Goal: Transaction & Acquisition: Purchase product/service

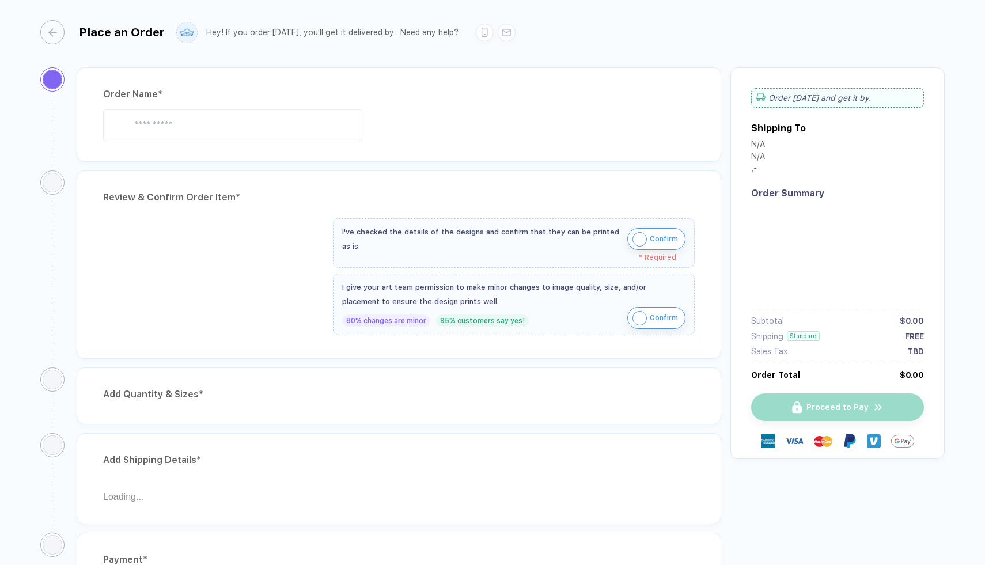
type input "**********"
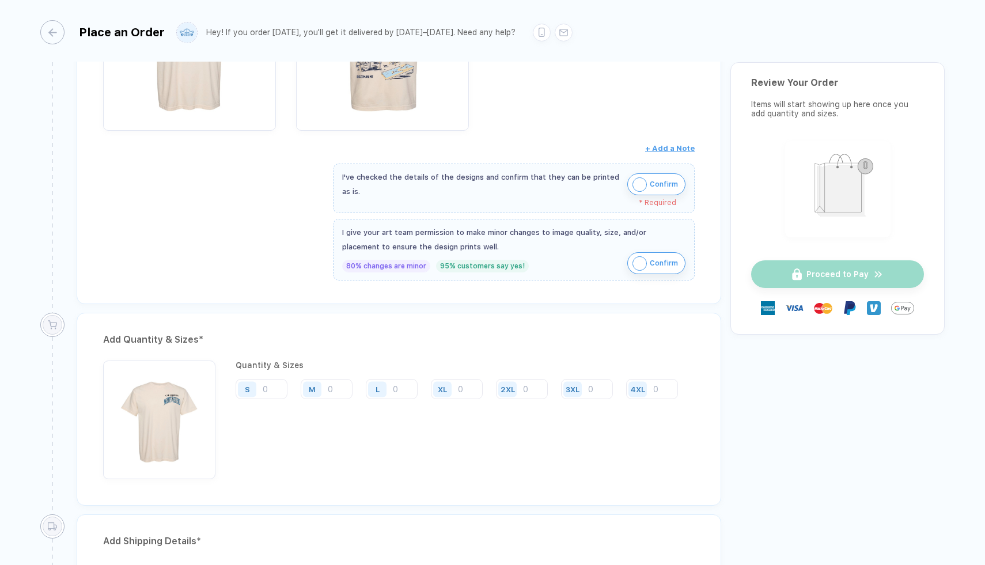
scroll to position [237, 0]
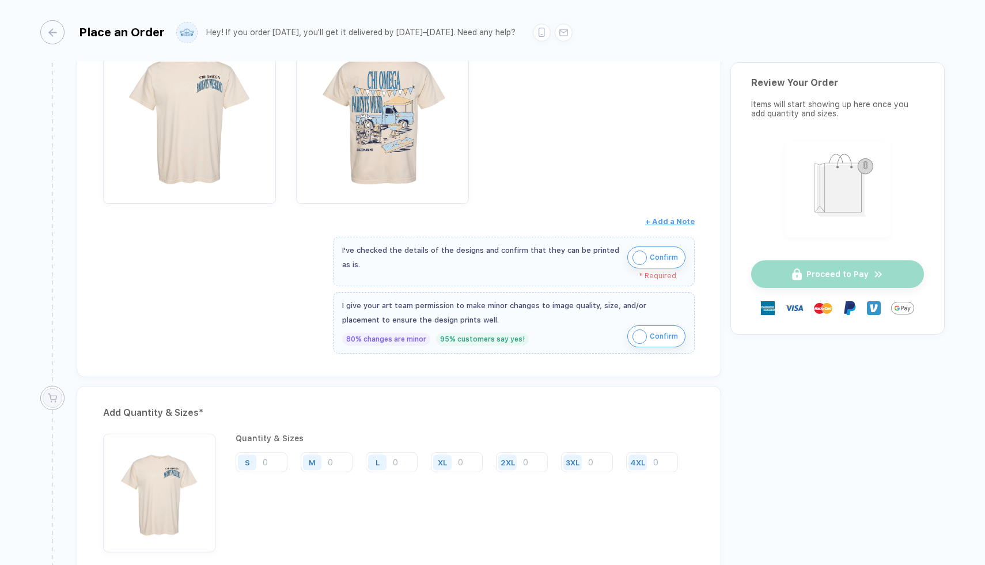
click at [637, 251] on img "button" at bounding box center [640, 258] width 14 height 14
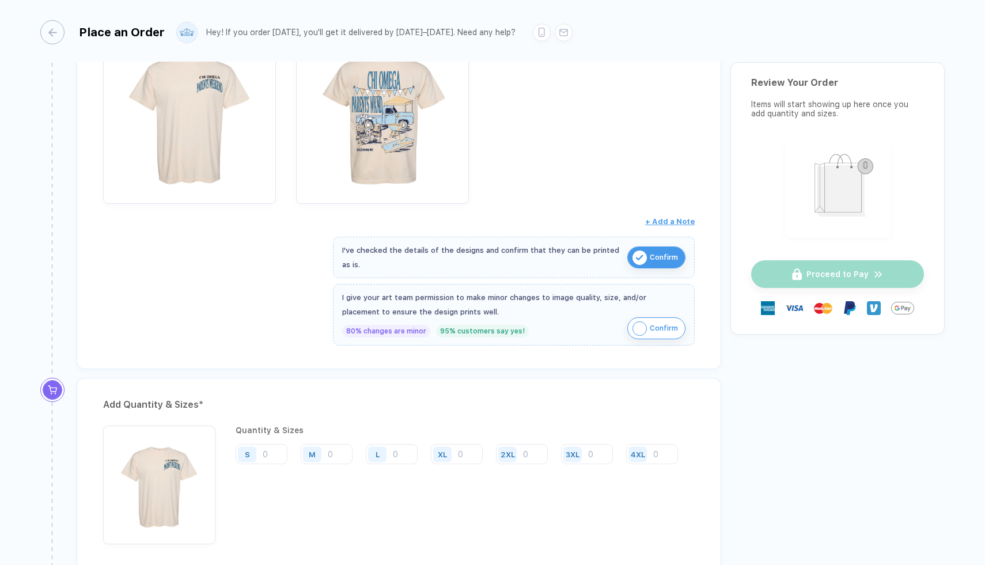
click at [639, 329] on img "button" at bounding box center [640, 328] width 14 height 14
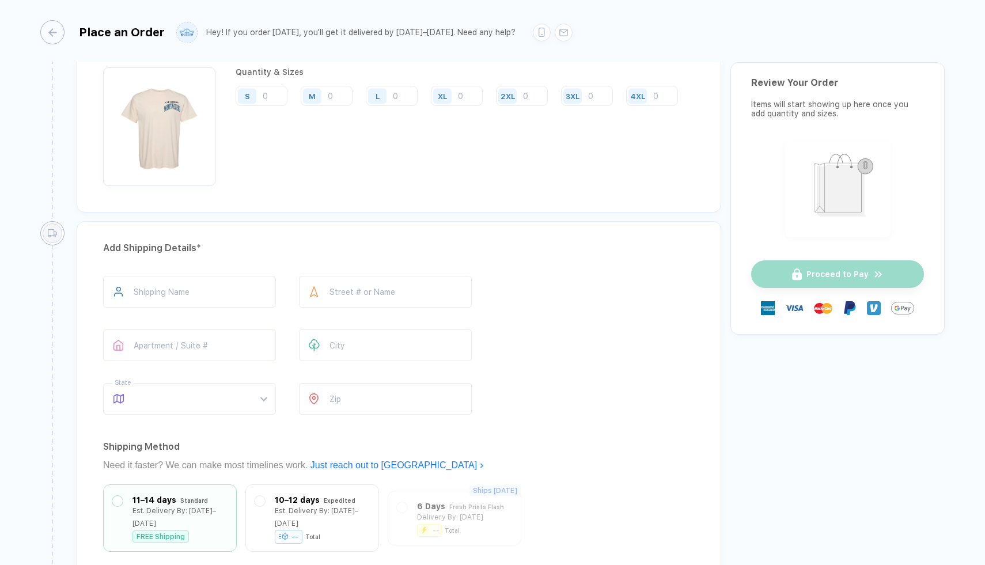
scroll to position [631, 0]
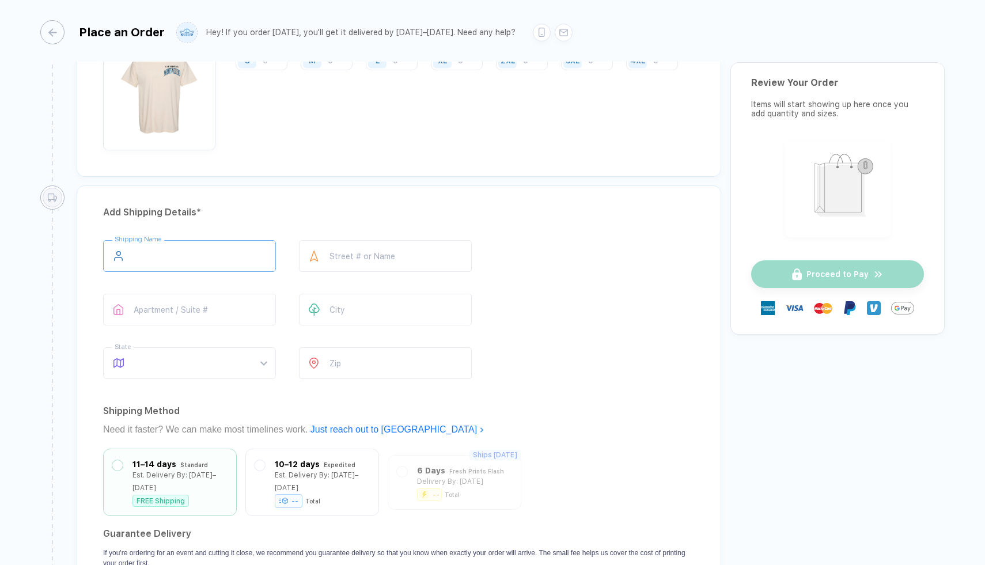
click at [200, 249] on input "text" at bounding box center [189, 256] width 173 height 32
type input "**********"
click at [365, 258] on input "text" at bounding box center [385, 256] width 173 height 32
type input "**********"
click at [234, 308] on input "text" at bounding box center [189, 310] width 173 height 32
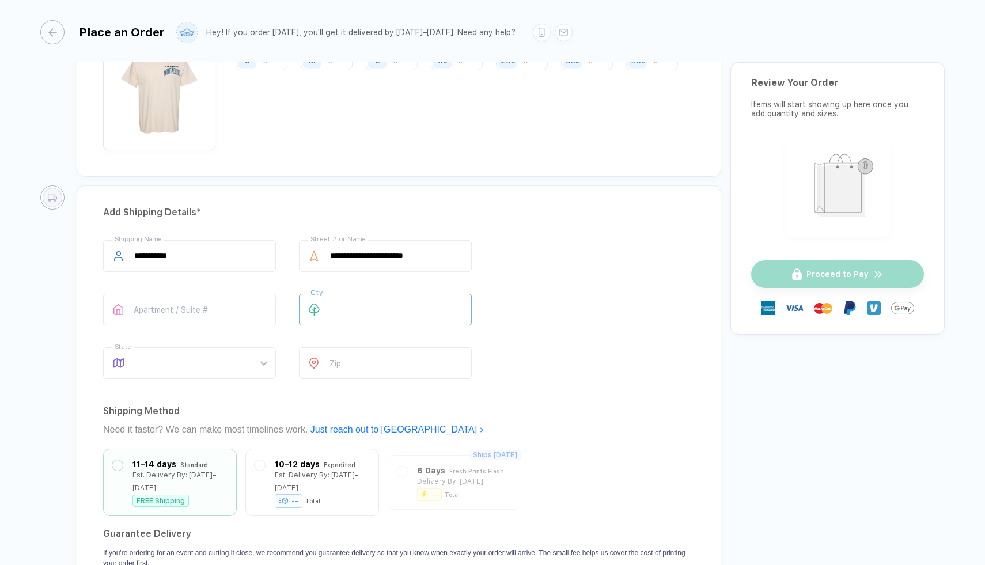
click at [339, 310] on input "text" at bounding box center [385, 310] width 173 height 32
type input "*"
click at [195, 354] on span at bounding box center [200, 363] width 133 height 31
type input "*******"
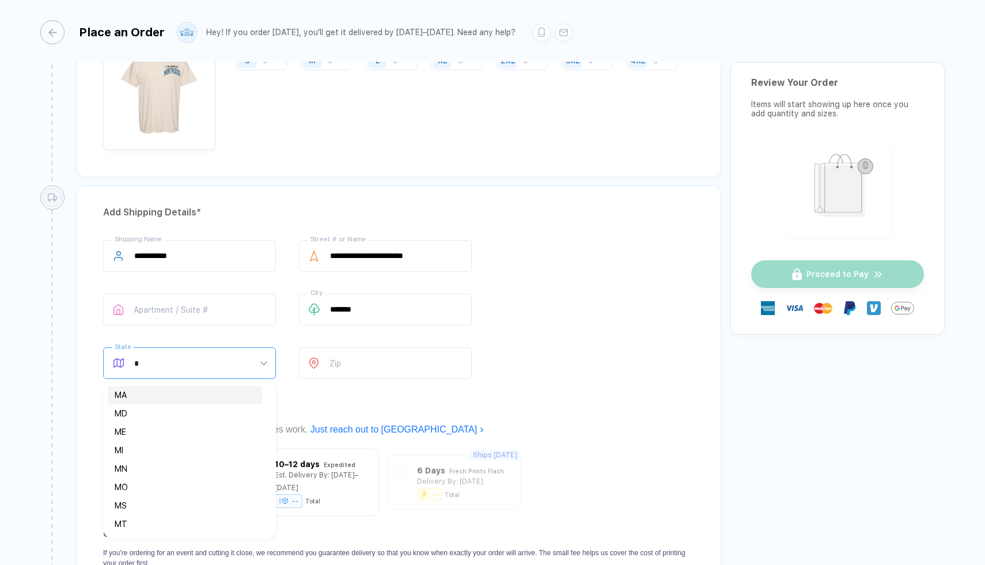
type input "**"
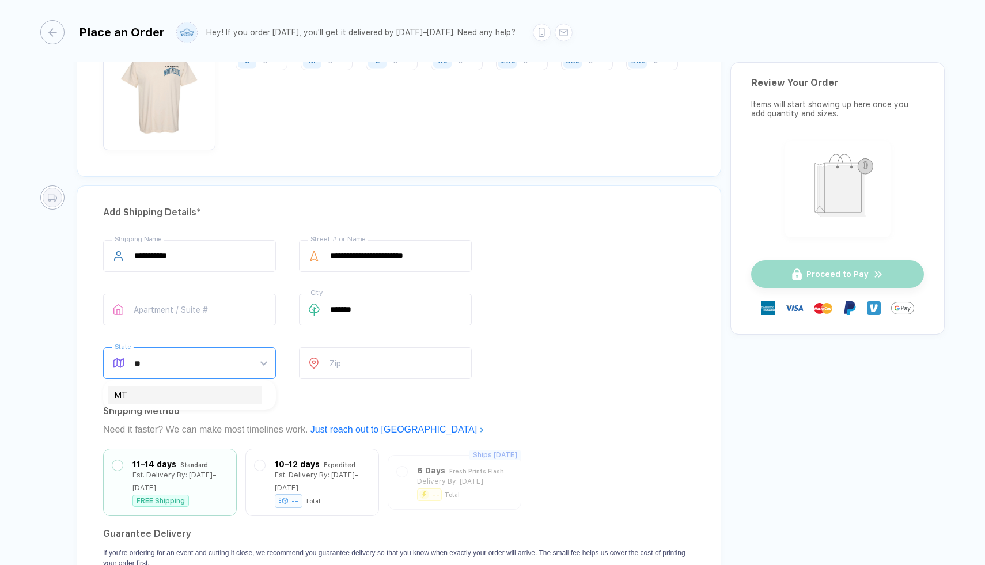
click at [173, 389] on div "MT" at bounding box center [185, 395] width 141 height 13
click at [331, 360] on input "number" at bounding box center [385, 363] width 173 height 32
type input "*****"
click at [529, 361] on div "**********" at bounding box center [399, 311] width 592 height 143
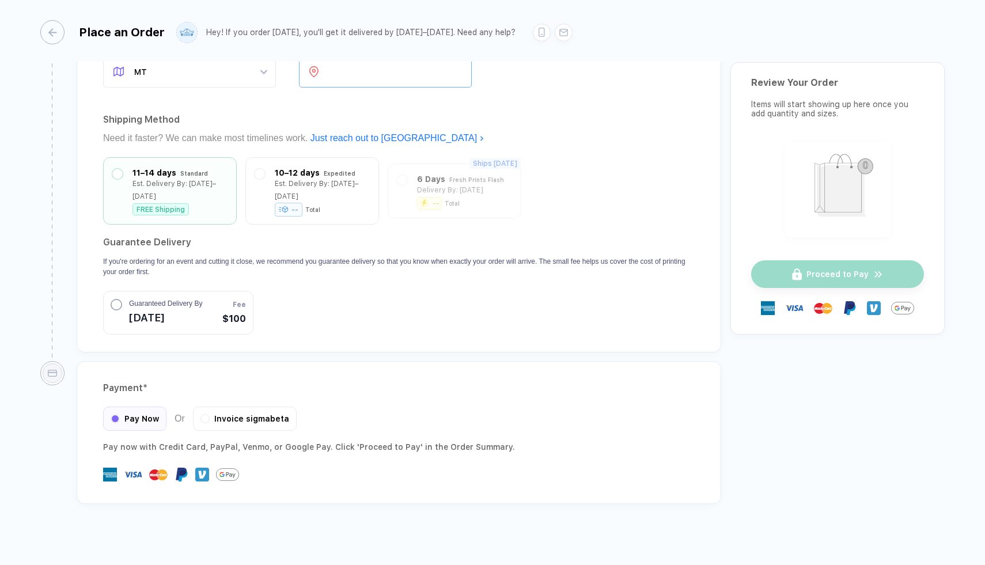
scroll to position [930, 0]
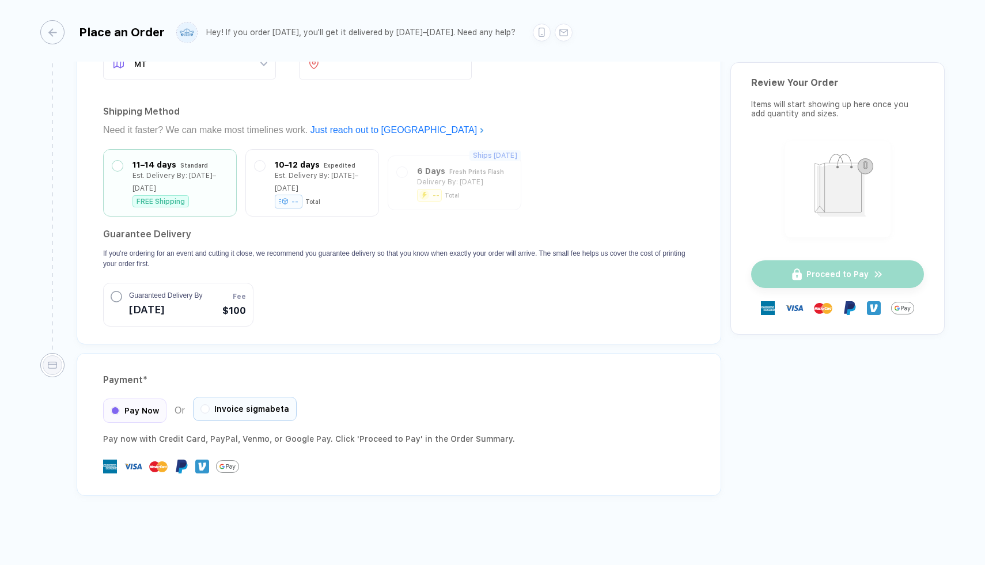
click at [225, 407] on span "Invoice sigmabeta" at bounding box center [251, 408] width 75 height 9
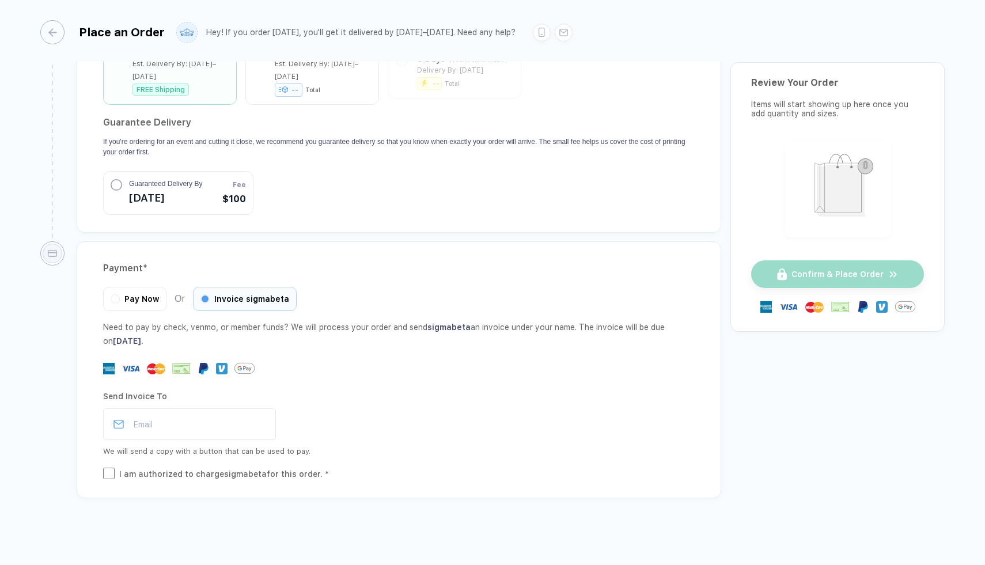
scroll to position [1044, 0]
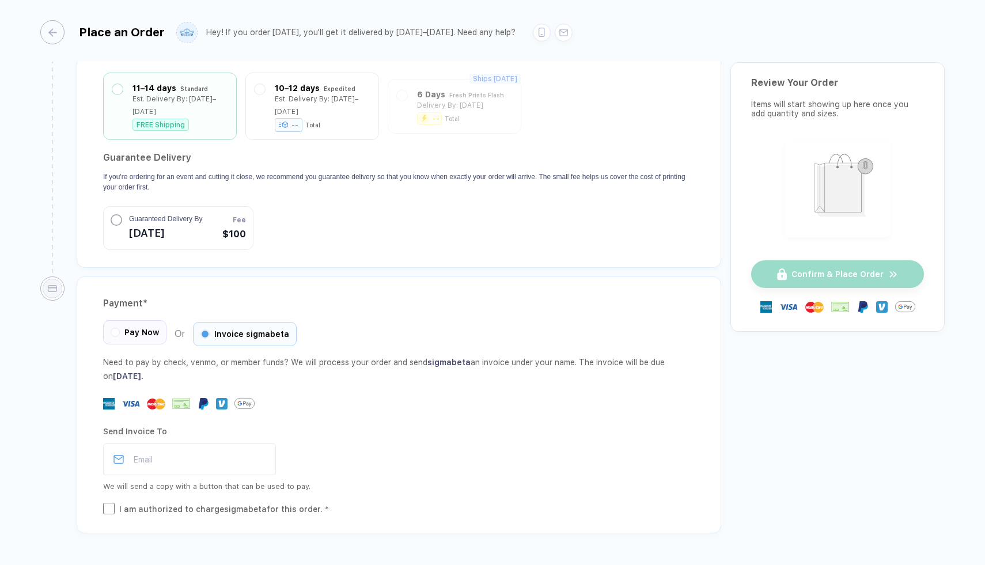
click at [137, 332] on span "Pay Now" at bounding box center [141, 332] width 35 height 9
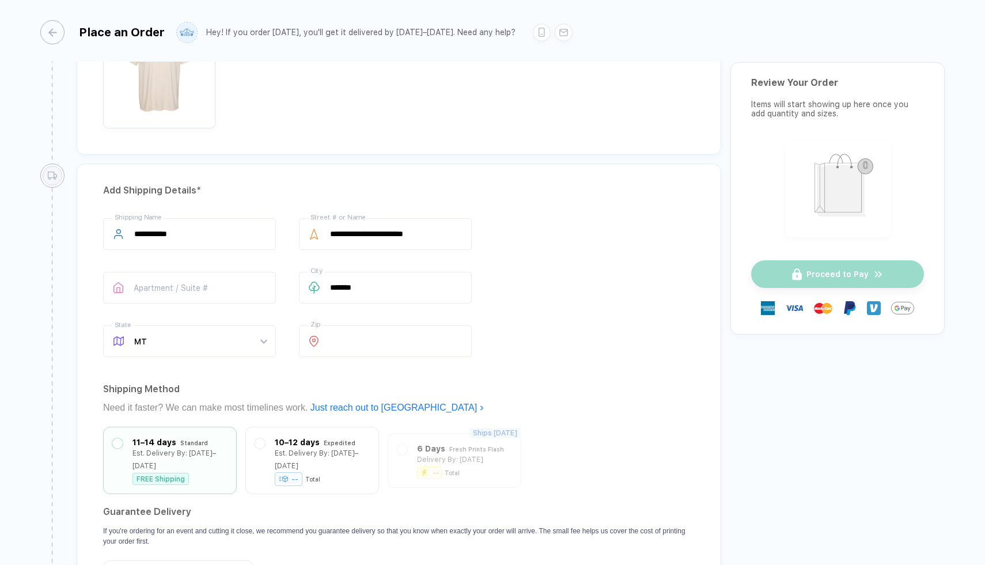
scroll to position [930, 0]
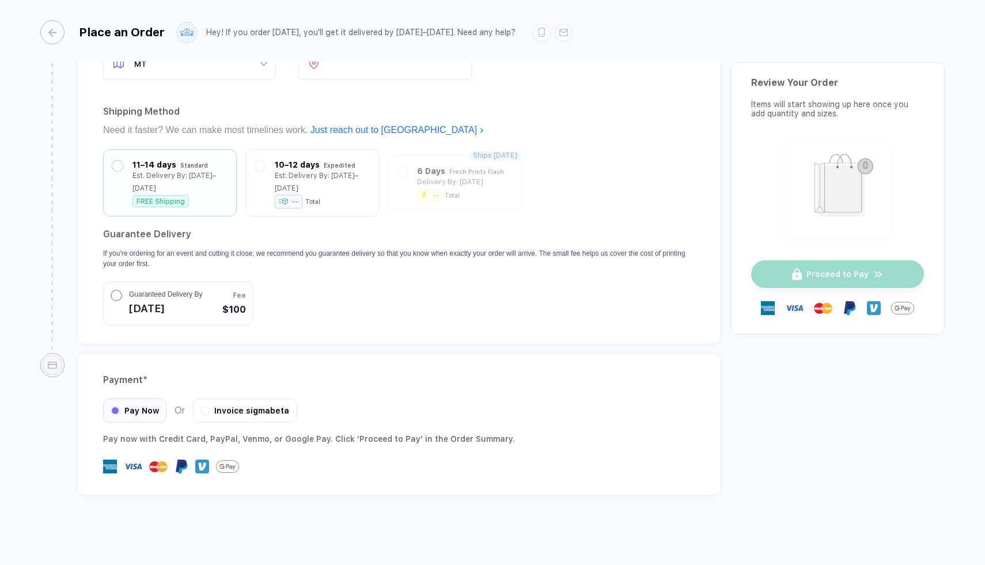
click at [115, 300] on circle "button" at bounding box center [116, 295] width 10 height 10
click at [122, 297] on icon "button" at bounding box center [117, 296] width 12 height 12
click at [857, 263] on div "Proceed to Pay" at bounding box center [837, 274] width 173 height 28
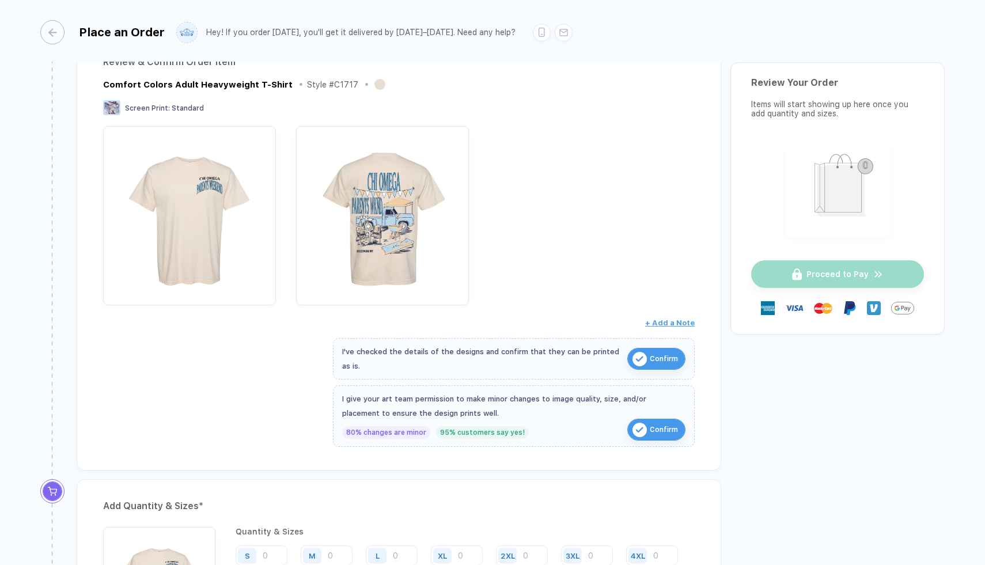
scroll to position [0, 0]
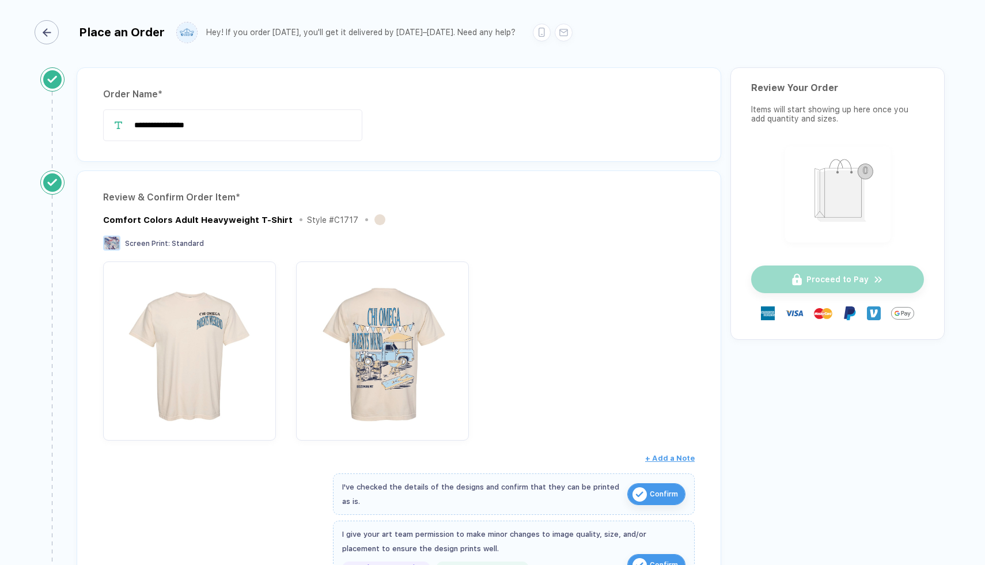
click at [53, 32] on div "button" at bounding box center [47, 32] width 24 height 24
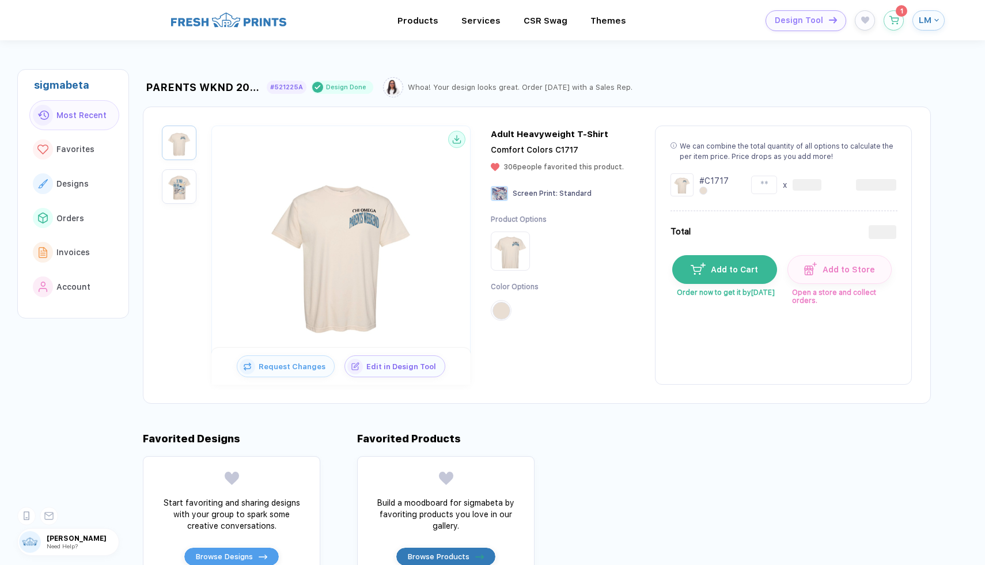
scroll to position [27, 0]
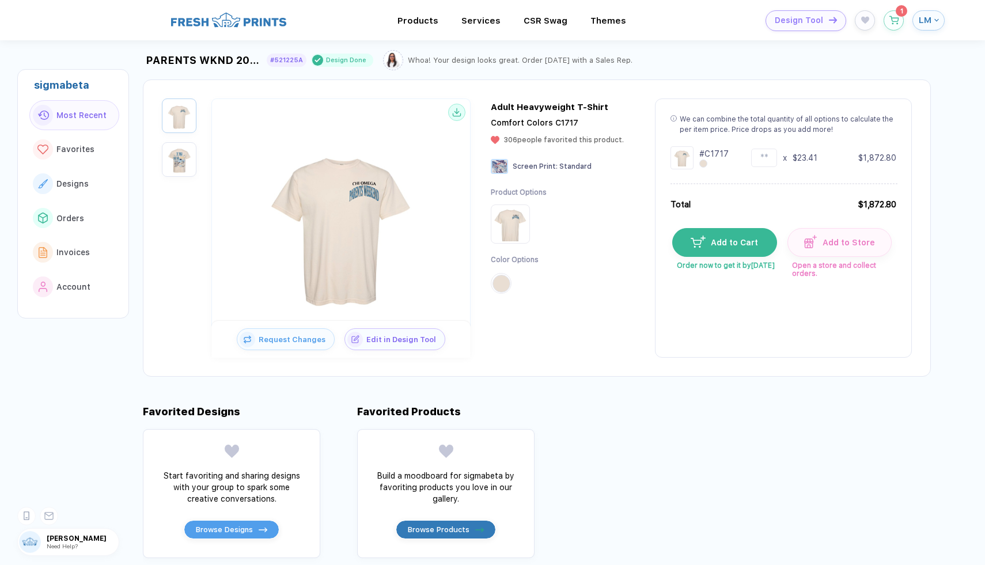
click at [535, 74] on div "PARENTS WKND 2025 #521225A Design Done Whoa! Your design looks great. Order [DA…" at bounding box center [546, 206] width 807 height 340
click at [577, 53] on div "PARENTS WKND 2025 #521225A Design Done Whoa! Your design looks great. Order [DA…" at bounding box center [390, 60] width 495 height 20
click at [533, 59] on div "Whoa! Your design looks great. Order [DATE] with a Sales Rep." at bounding box center [520, 60] width 225 height 9
click at [491, 56] on div "Whoa! Your design looks great. Order [DATE] with a Sales Rep." at bounding box center [520, 60] width 225 height 9
click at [385, 55] on img at bounding box center [393, 60] width 17 height 17
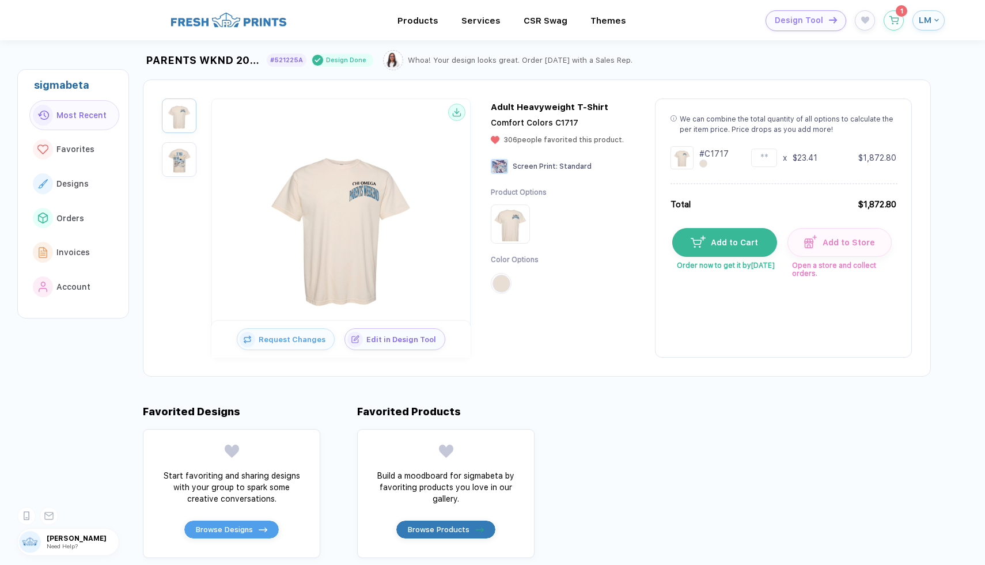
click at [388, 56] on img at bounding box center [393, 60] width 17 height 17
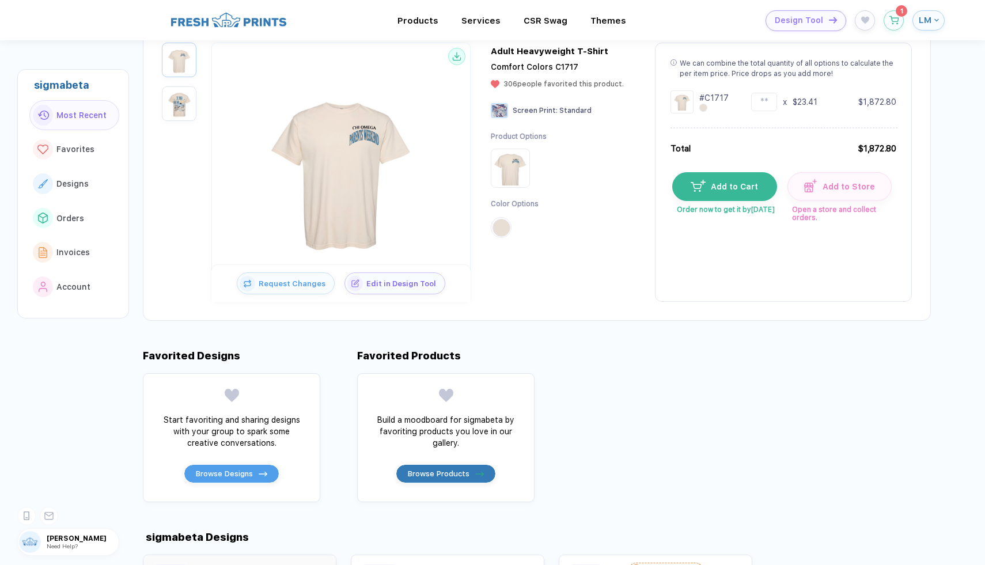
scroll to position [0, 0]
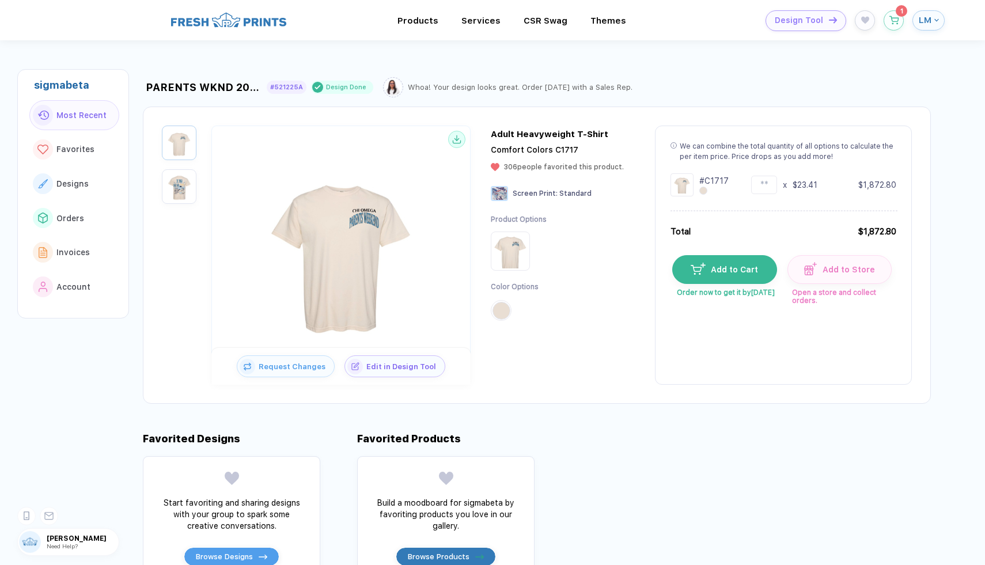
click at [337, 84] on div "Design Done" at bounding box center [346, 87] width 40 height 9
drag, startPoint x: 400, startPoint y: 83, endPoint x: 425, endPoint y: 83, distance: 24.8
click at [426, 83] on div "PARENTS WKND 2025 #521225A Design Done Whoa! Your design looks great. Order [DA…" at bounding box center [390, 87] width 495 height 20
click at [581, 74] on div "PARENTS WKND 2025 #521225A Design Done Whoa! Your design looks great. Order [DA…" at bounding box center [537, 85] width 788 height 25
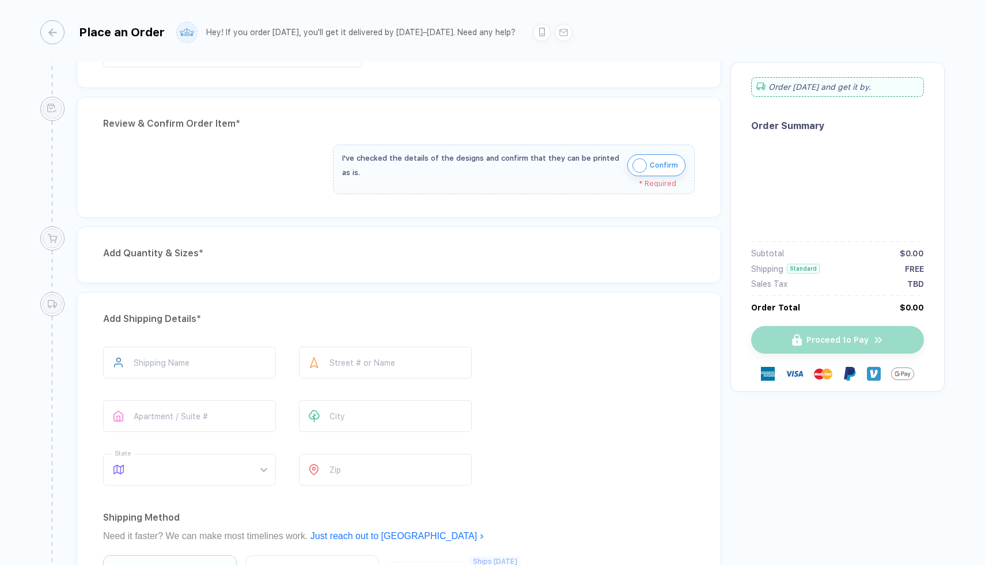
scroll to position [92, 0]
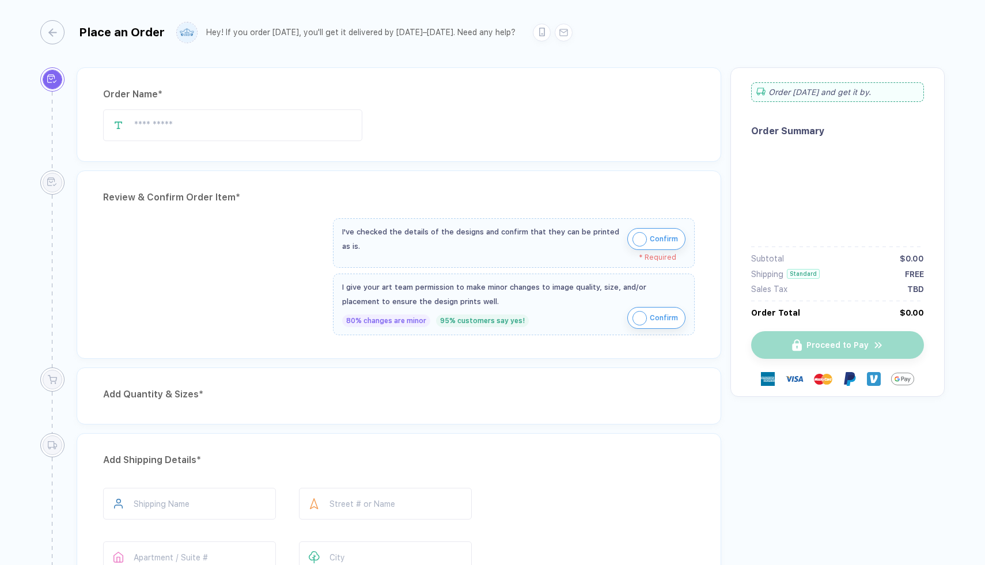
type input "**********"
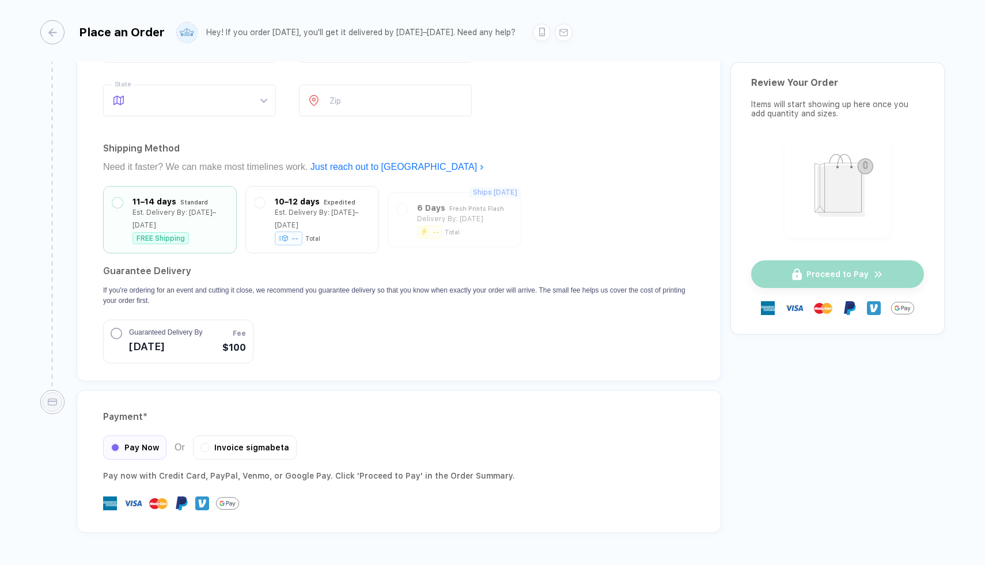
scroll to position [897, 0]
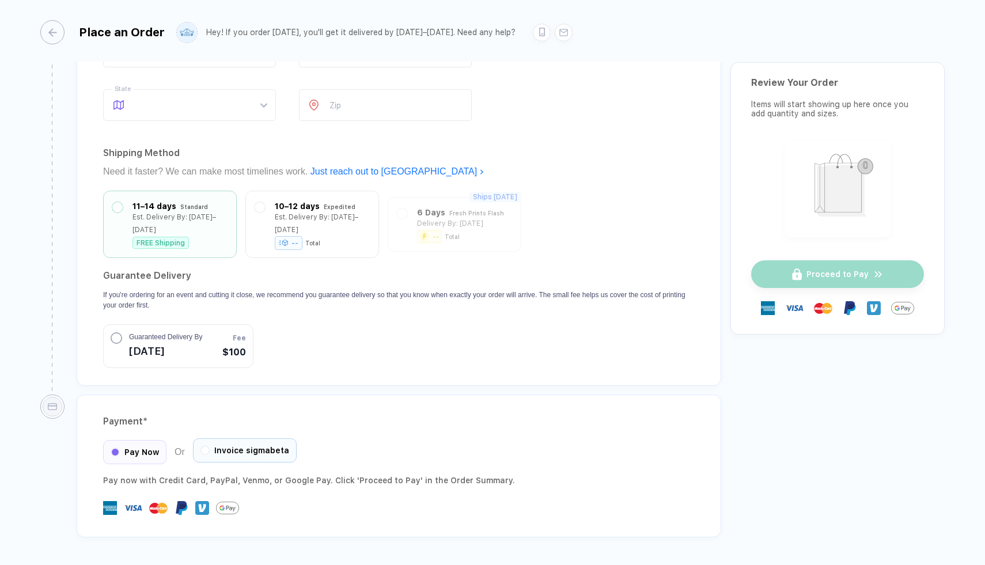
click at [260, 444] on div "Invoice sigmabeta" at bounding box center [245, 450] width 104 height 24
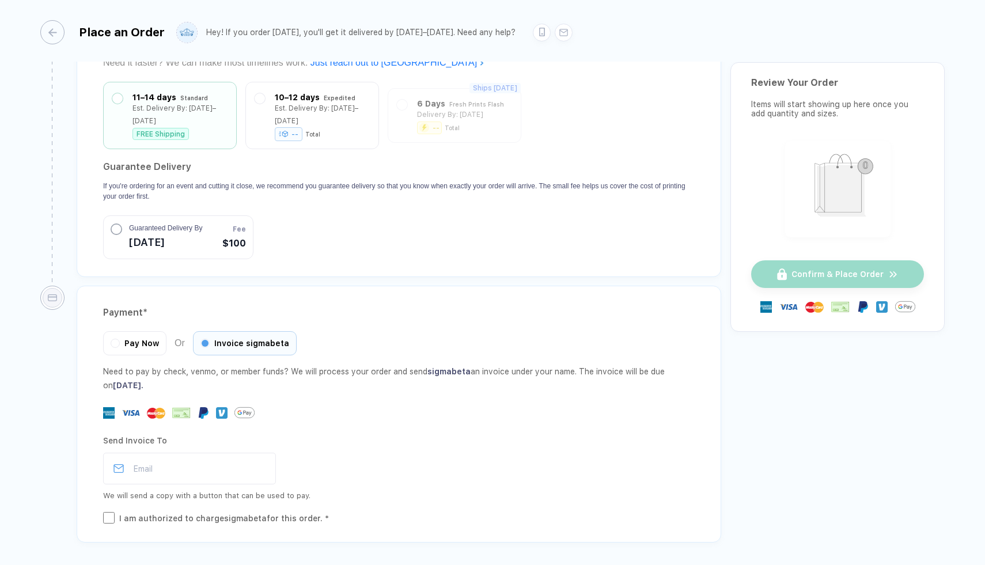
scroll to position [1053, 0]
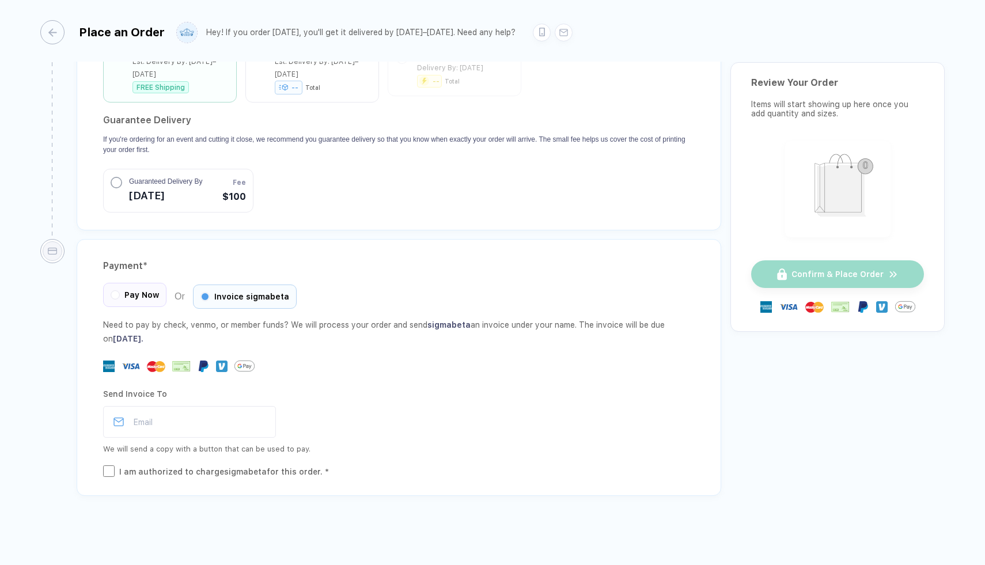
click at [151, 292] on span "Pay Now" at bounding box center [141, 294] width 35 height 9
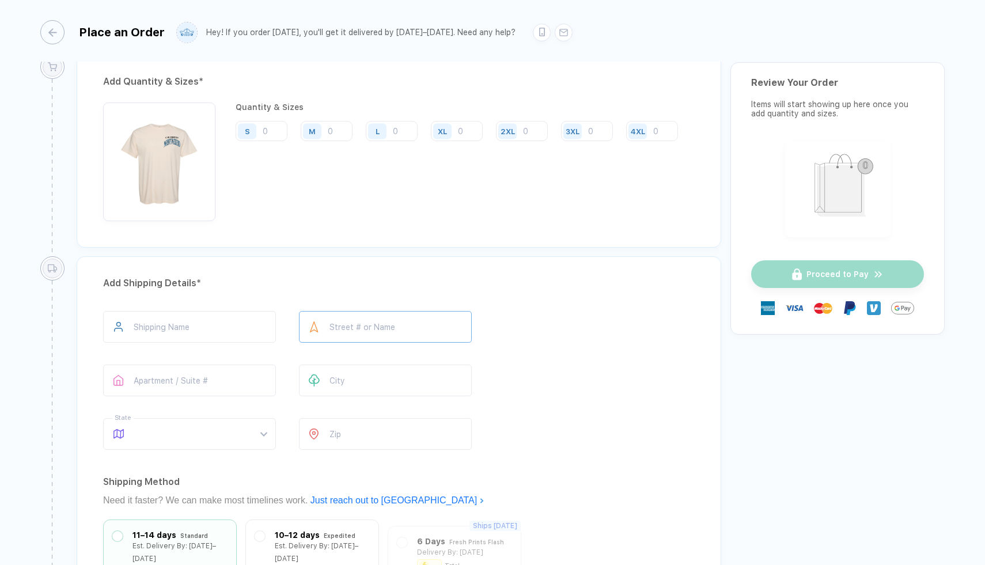
scroll to position [542, 0]
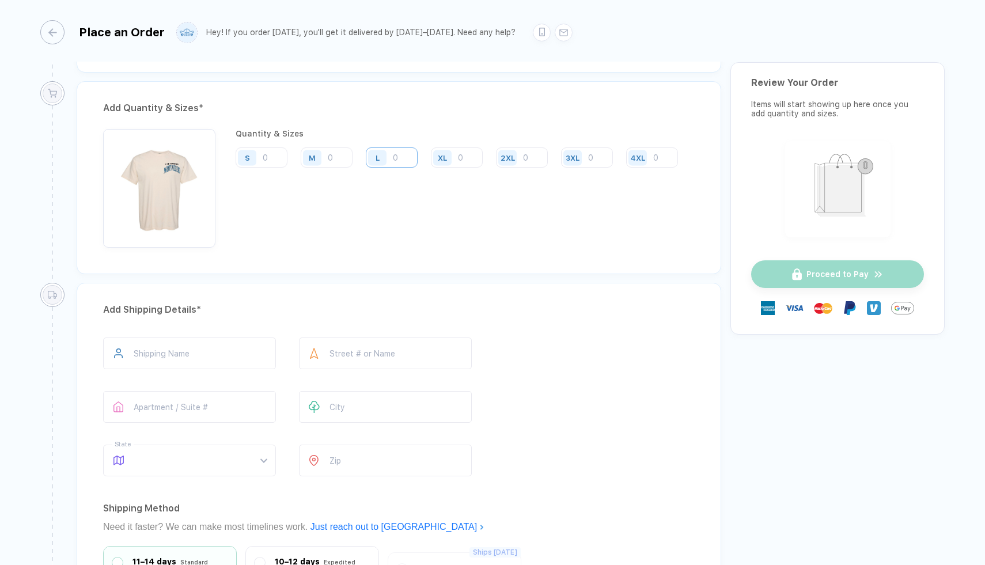
click at [398, 159] on input "number" at bounding box center [392, 157] width 52 height 20
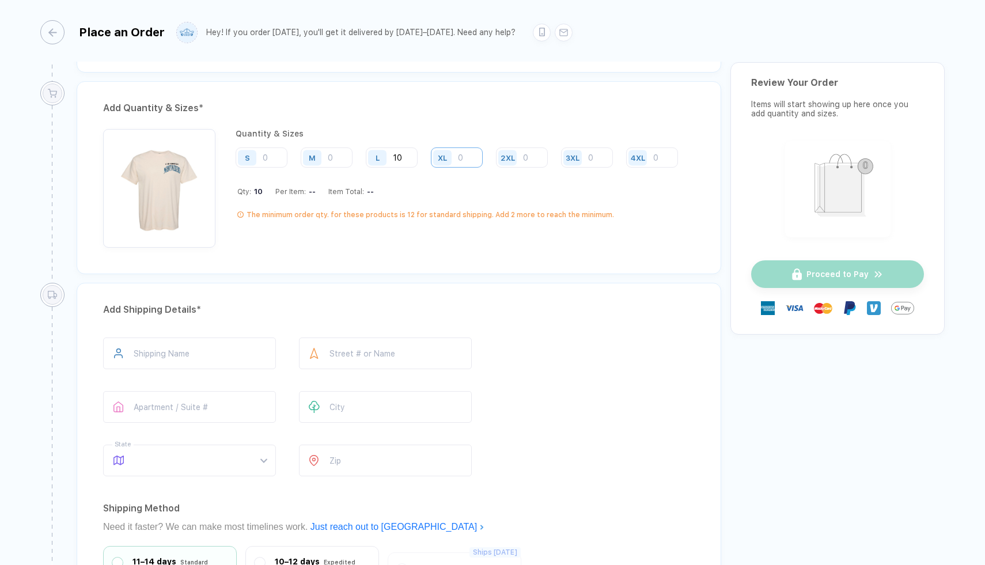
type input "10"
click at [464, 160] on input "number" at bounding box center [457, 157] width 52 height 20
click at [346, 157] on input "number" at bounding box center [327, 157] width 52 height 20
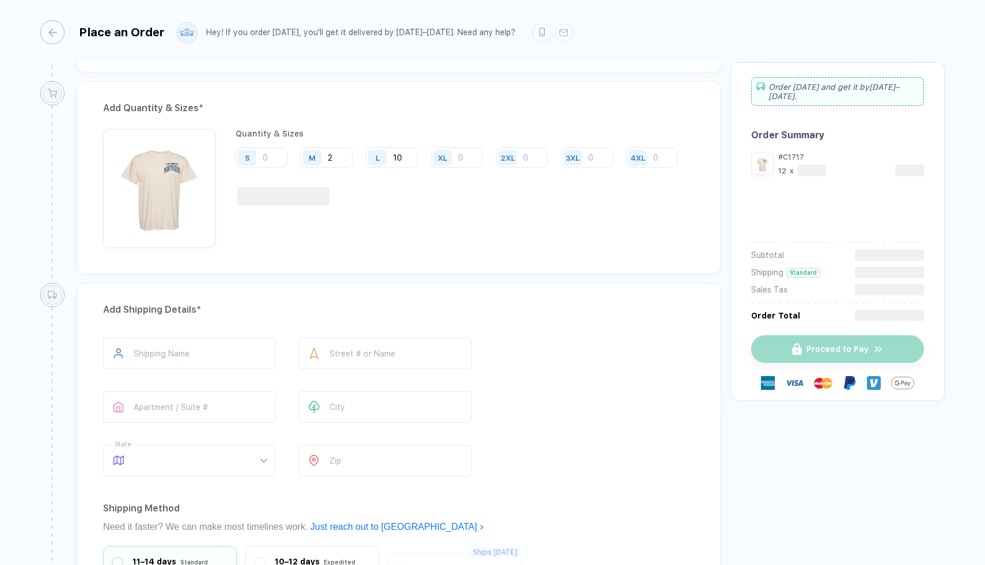
type input "2"
click at [395, 244] on div "Quantity & Sizes S M 2 L 10 XL 2XL 3XL 4XL" at bounding box center [461, 188] width 451 height 119
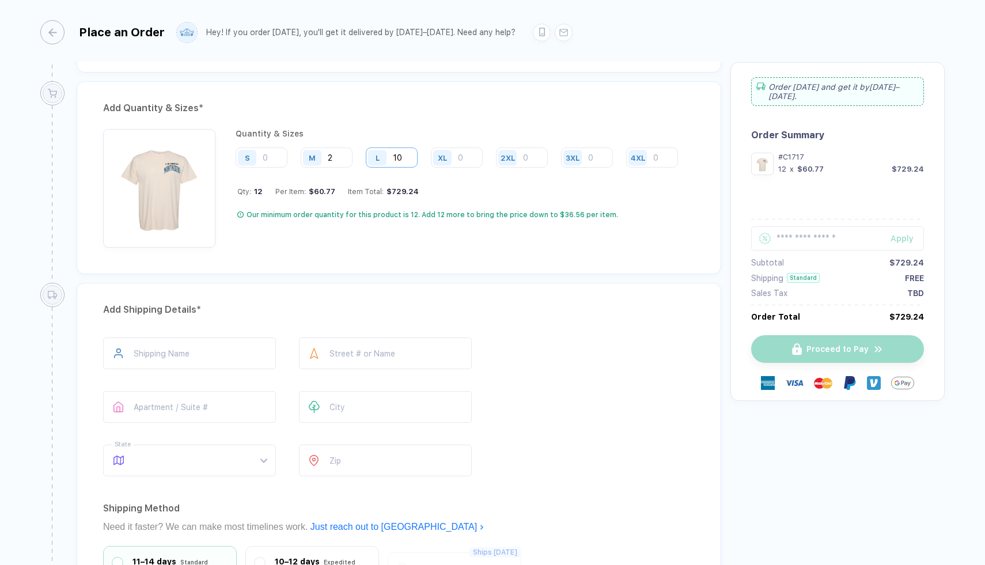
click at [406, 159] on input "10" at bounding box center [392, 157] width 52 height 20
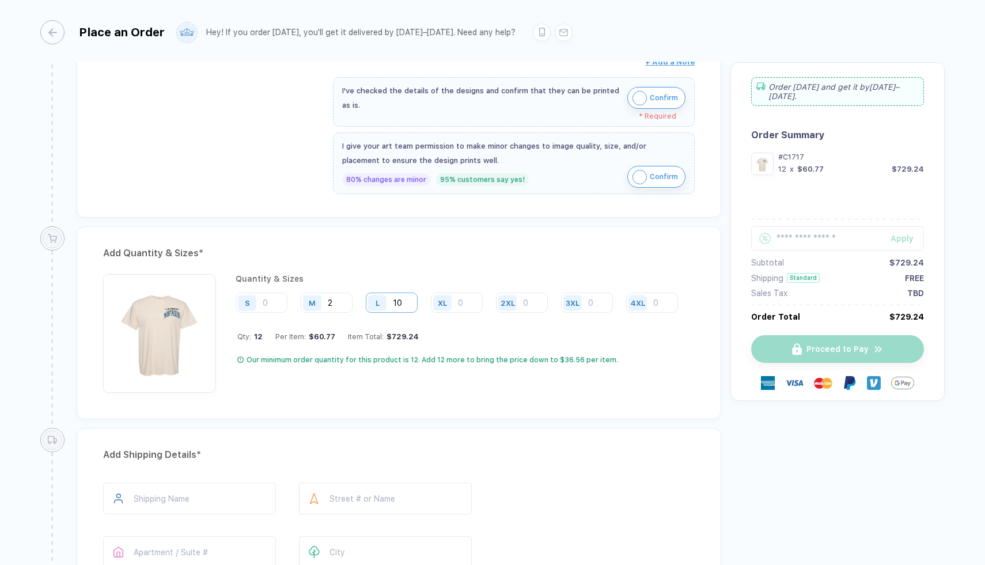
scroll to position [406, 0]
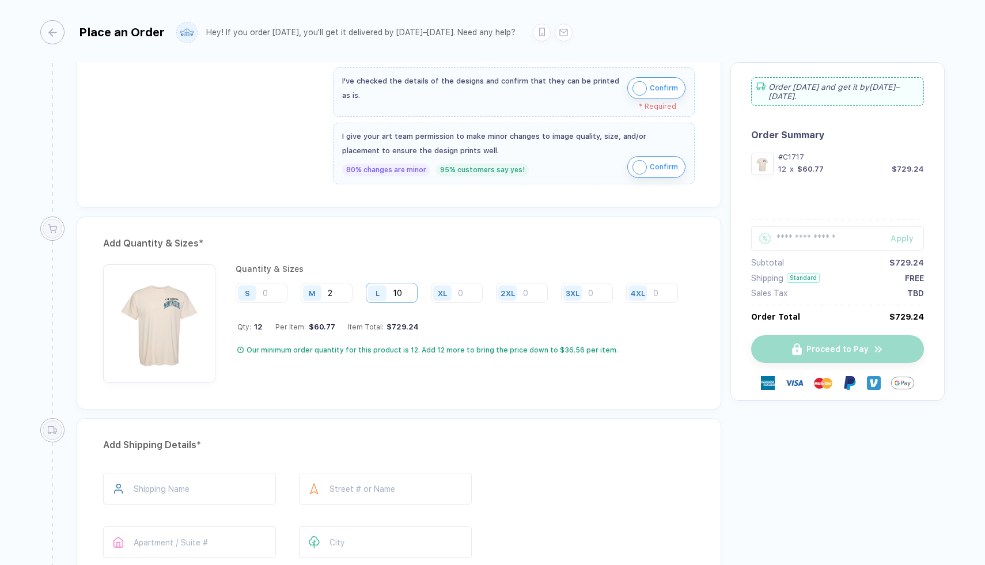
click at [407, 294] on input "10" at bounding box center [392, 293] width 52 height 20
type input "1"
type input "70"
click at [346, 297] on input "2" at bounding box center [327, 293] width 52 height 20
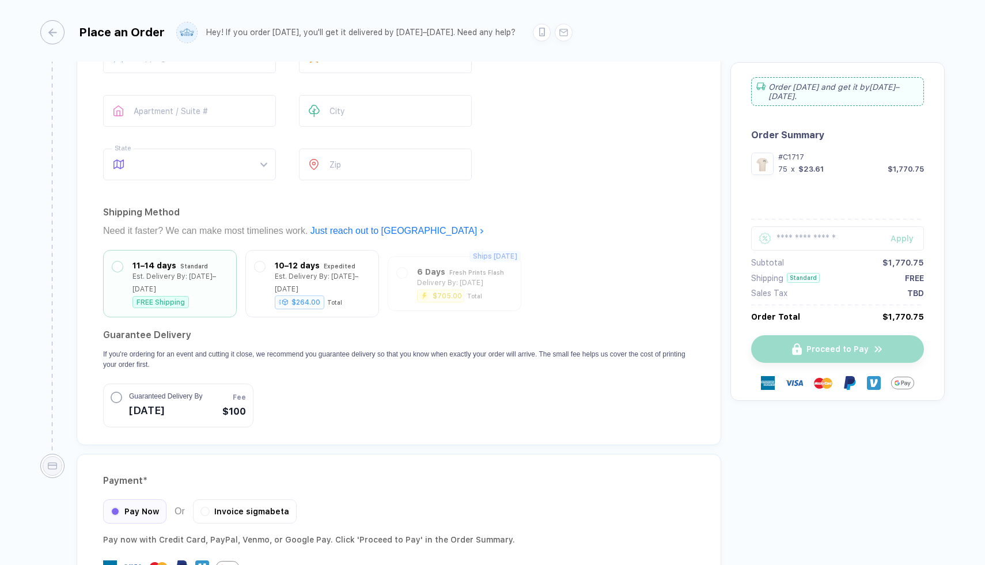
scroll to position [938, 0]
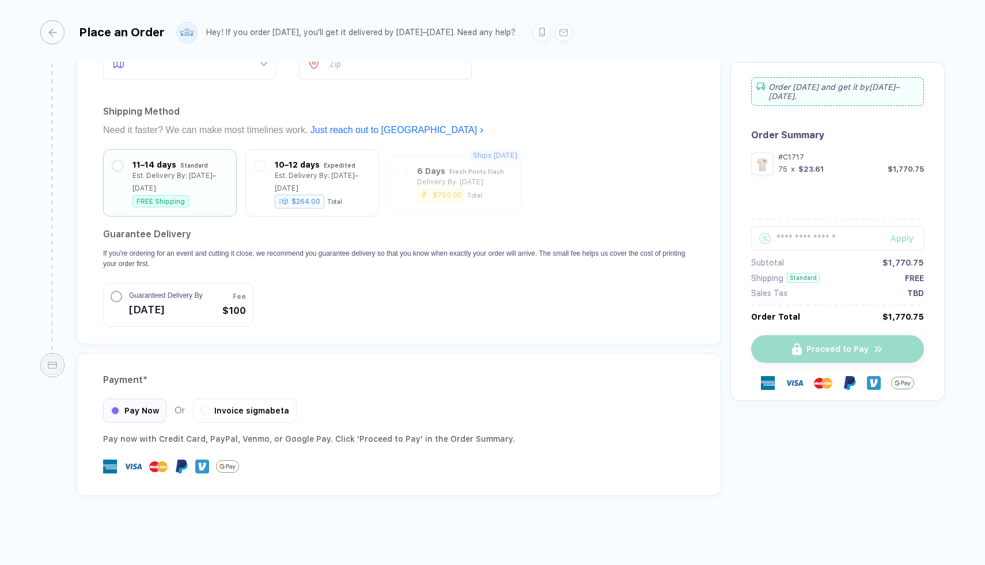
type input "5"
click at [811, 343] on div "Proceed to Pay" at bounding box center [837, 349] width 173 height 28
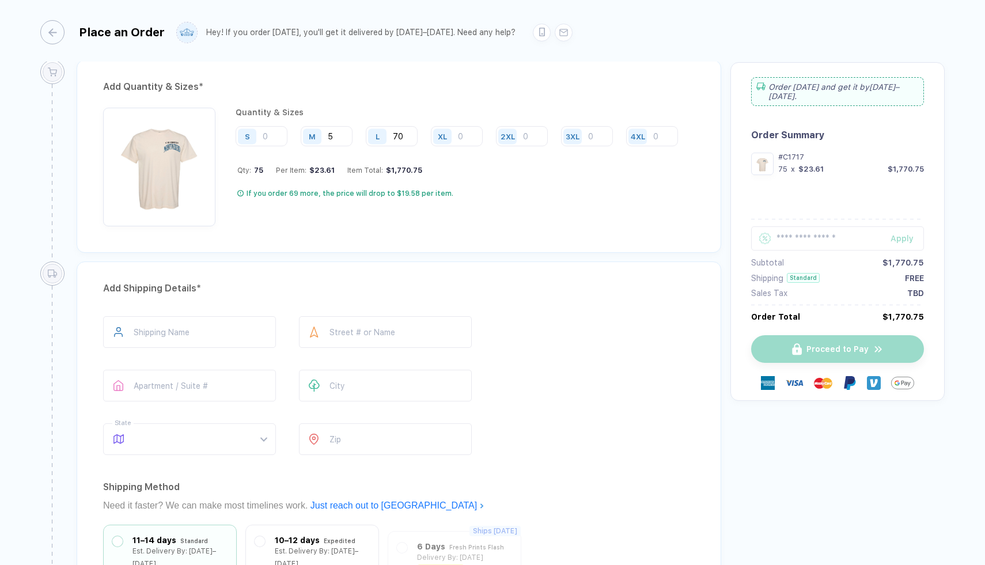
scroll to position [518, 0]
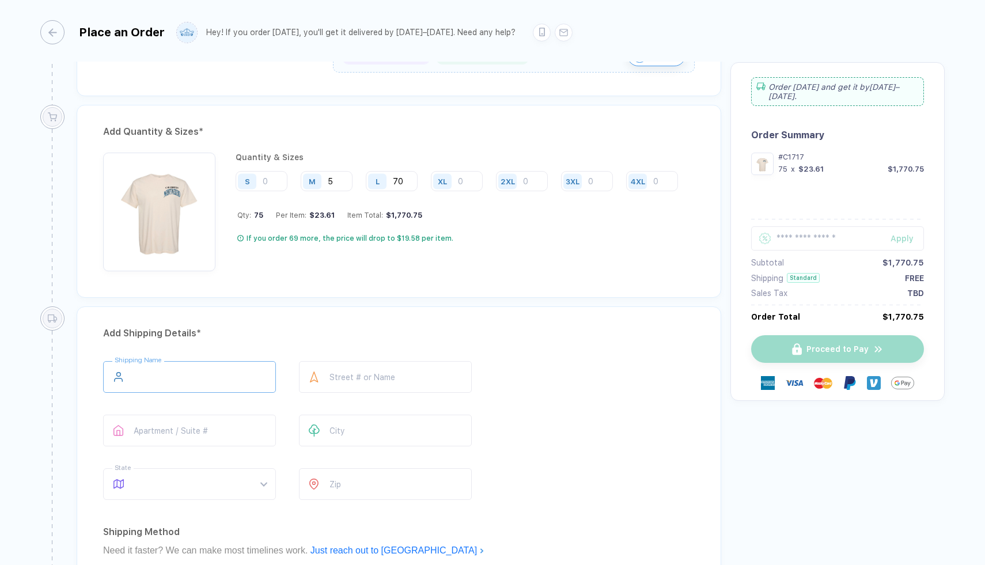
click at [184, 379] on input "text" at bounding box center [189, 377] width 173 height 32
type input "**********"
click at [347, 376] on input "text" at bounding box center [385, 377] width 173 height 32
type input "**********"
click at [376, 433] on input "text" at bounding box center [385, 431] width 173 height 32
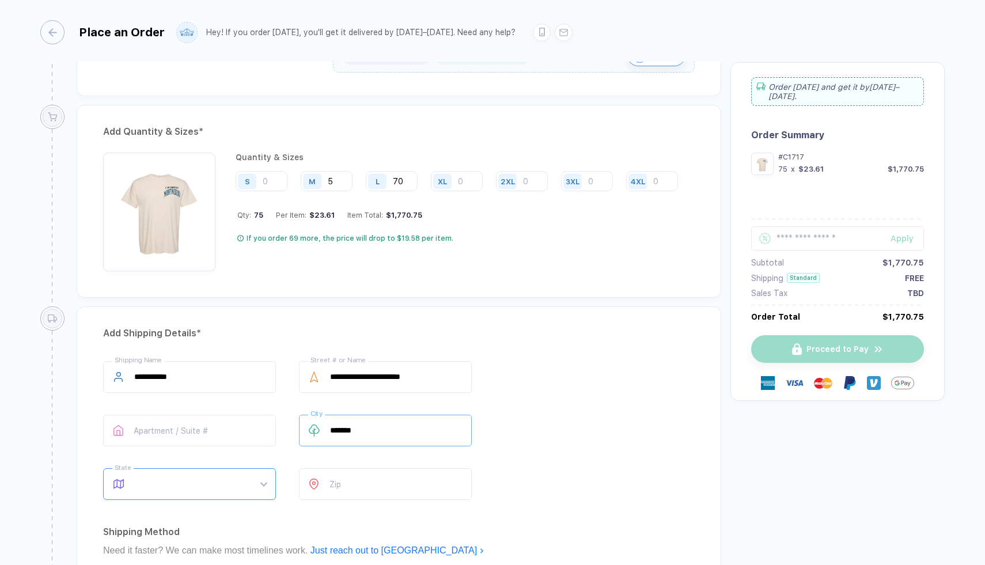
click at [225, 482] on span at bounding box center [200, 484] width 133 height 31
type input "*******"
type input "**"
click at [183, 450] on div "MT" at bounding box center [185, 450] width 141 height 13
click at [343, 481] on input "number" at bounding box center [385, 484] width 173 height 32
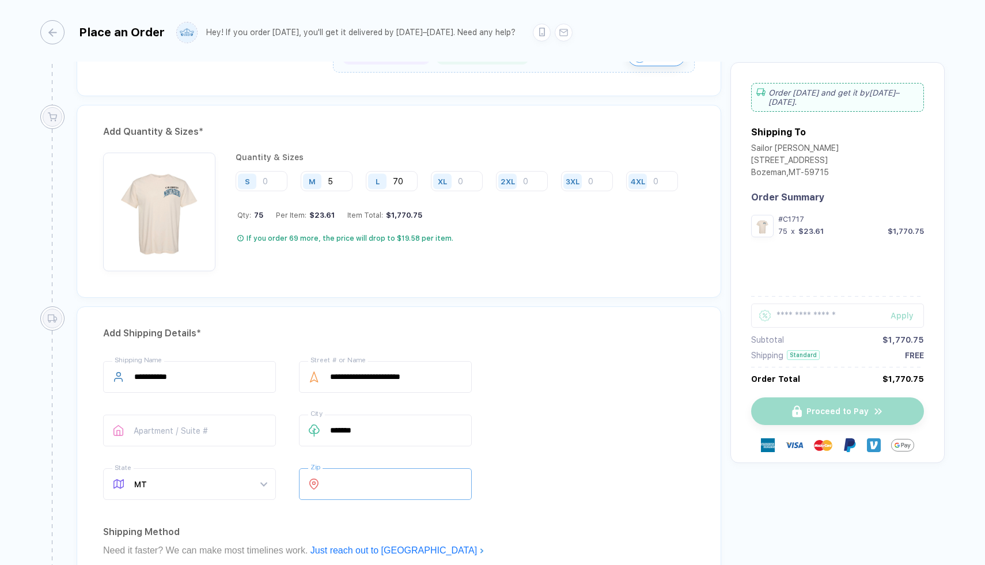
type input "*****"
click at [630, 463] on div "**********" at bounding box center [399, 432] width 592 height 143
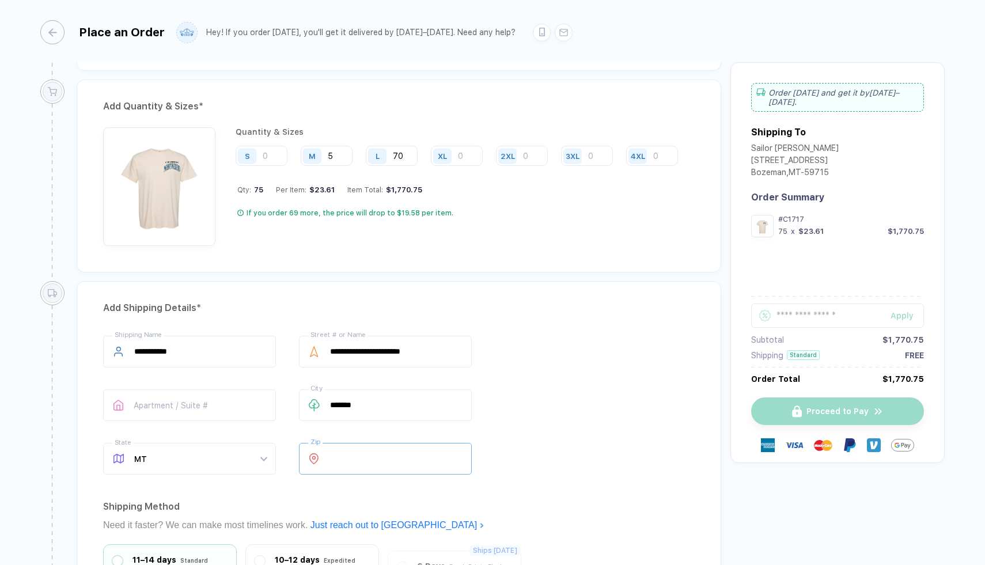
scroll to position [544, 0]
click at [838, 410] on div "Proceed to Pay" at bounding box center [837, 412] width 173 height 28
click at [658, 438] on div "**********" at bounding box center [399, 406] width 592 height 143
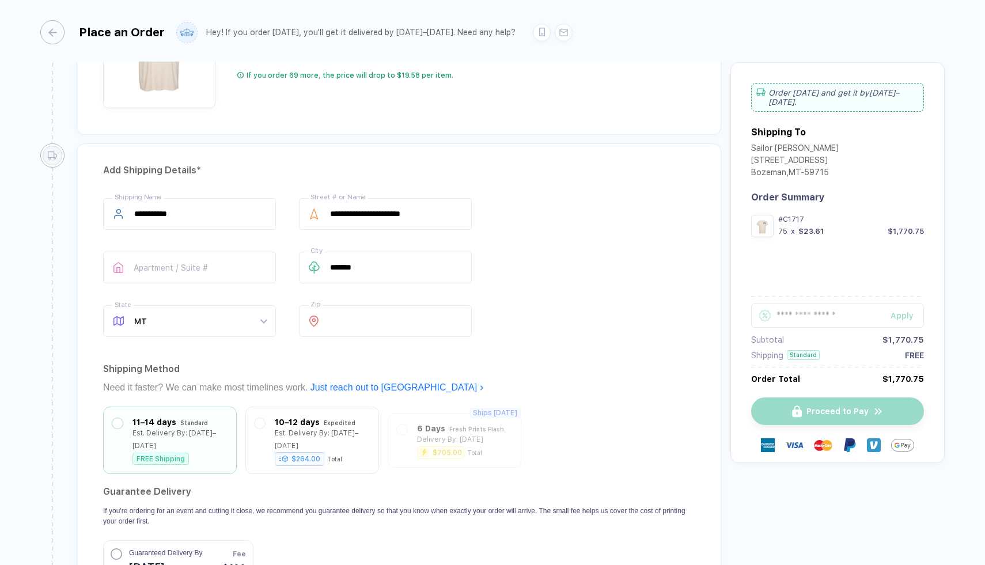
click at [565, 478] on div "11–14 days Standard Est. Delivery By: [DATE]–[DATE] FREE Shipping 10–12 days Ex…" at bounding box center [399, 495] width 592 height 177
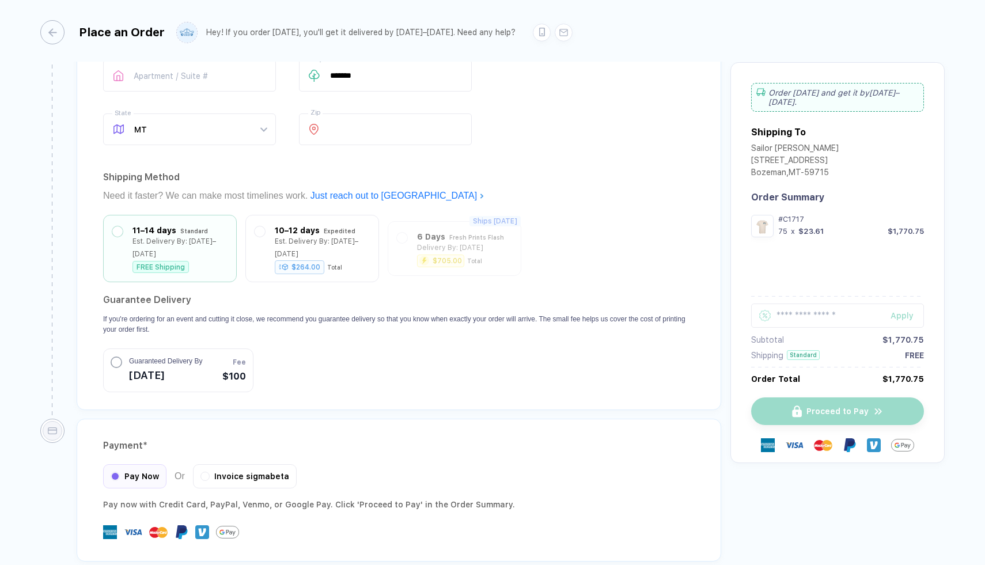
scroll to position [938, 0]
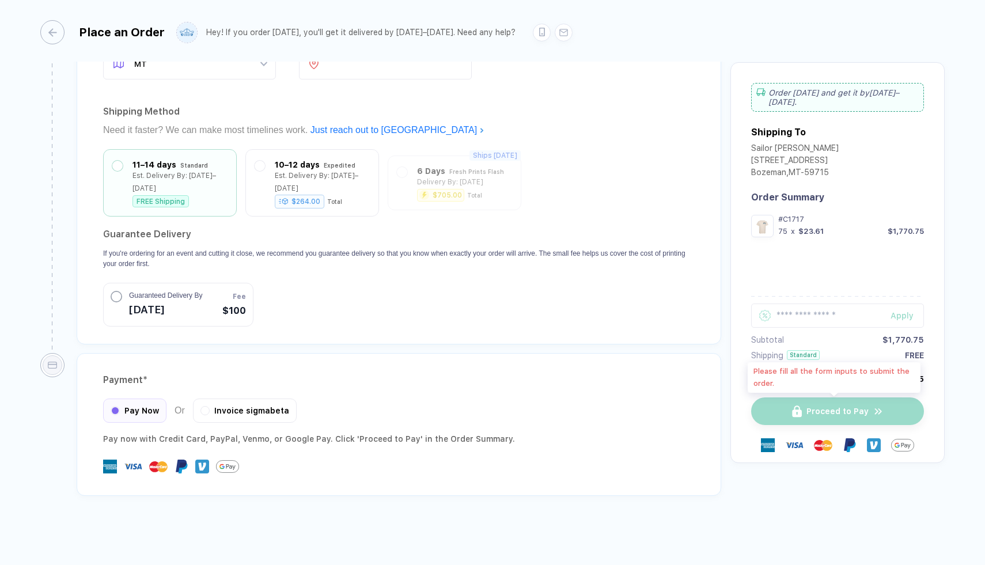
click at [877, 411] on div "Proceed to Pay" at bounding box center [837, 412] width 173 height 28
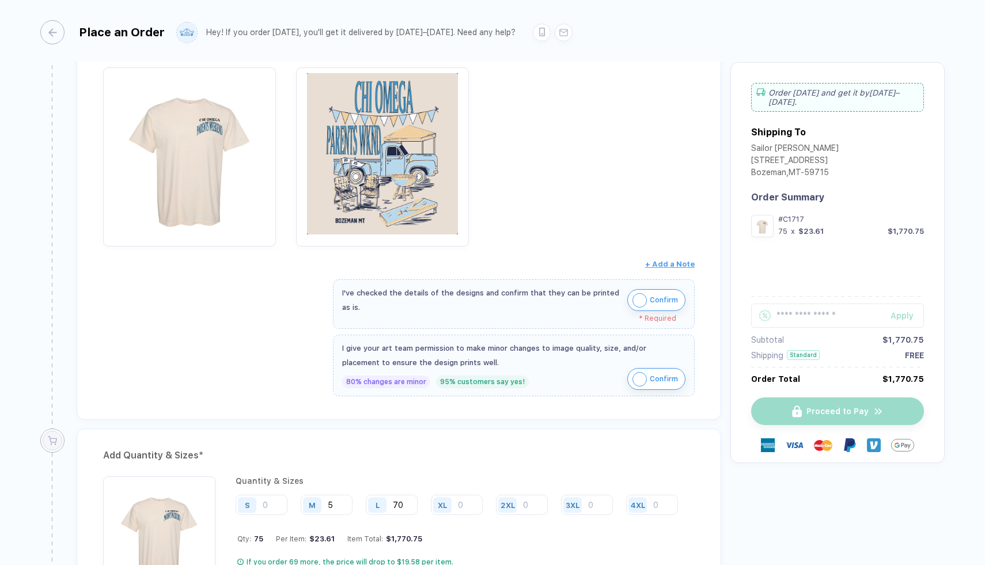
scroll to position [185, 0]
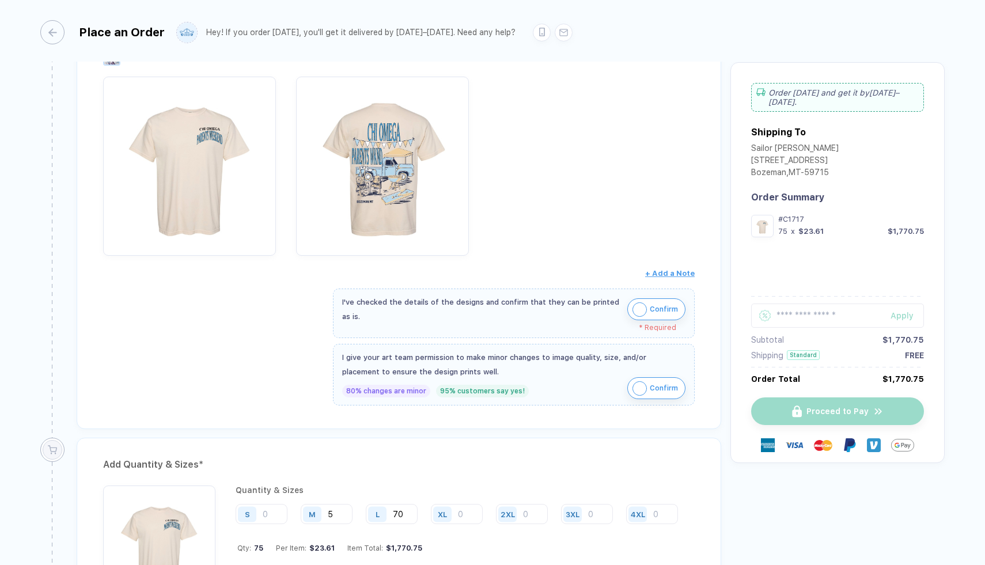
click at [649, 297] on div "I've checked the details of the designs and confirm that they can be printed as…" at bounding box center [513, 309] width 343 height 29
click at [650, 309] on span "Confirm" at bounding box center [664, 309] width 28 height 18
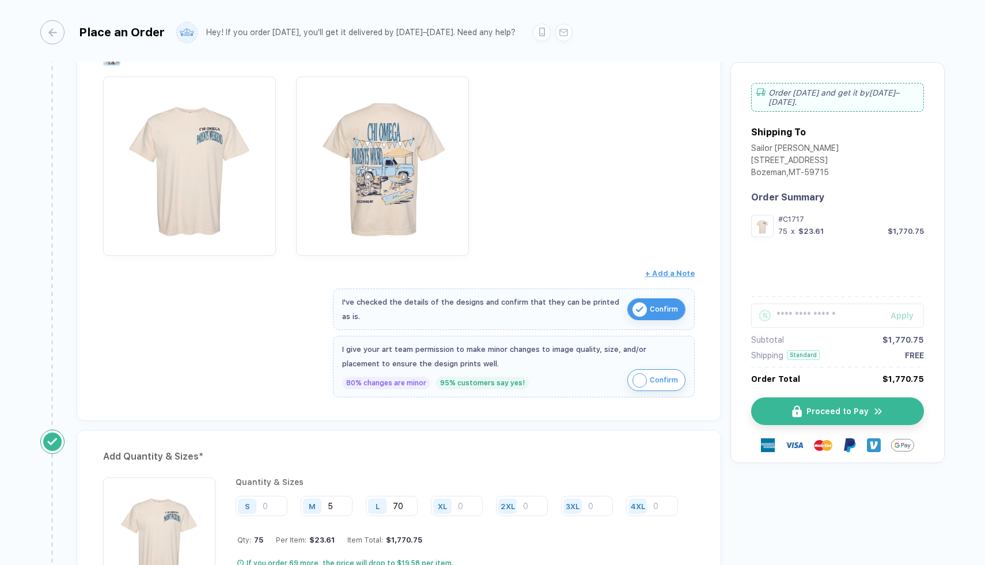
click at [650, 378] on span "Confirm" at bounding box center [664, 380] width 28 height 18
click at [797, 403] on button "Proceed to Pay" at bounding box center [842, 412] width 173 height 28
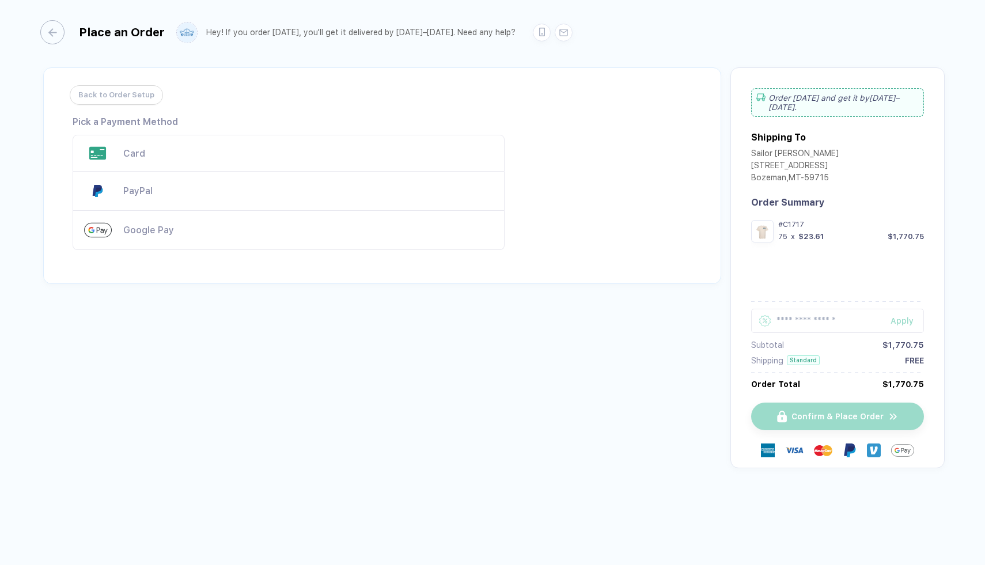
click at [225, 167] on div "Card" at bounding box center [289, 153] width 432 height 37
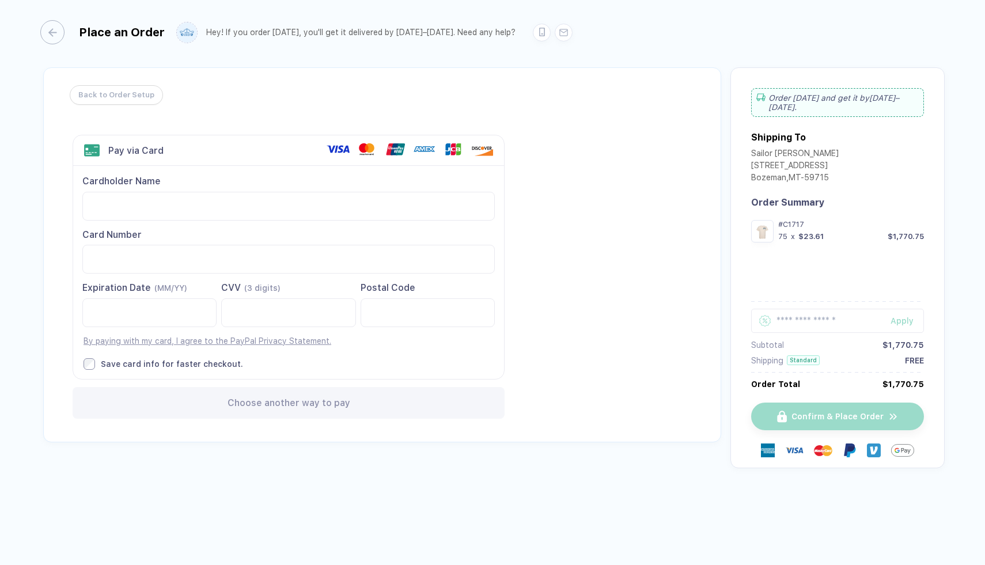
click at [797, 411] on div "Confirm & Place Order" at bounding box center [837, 428] width 173 height 80
click at [58, 33] on div "button" at bounding box center [47, 32] width 24 height 24
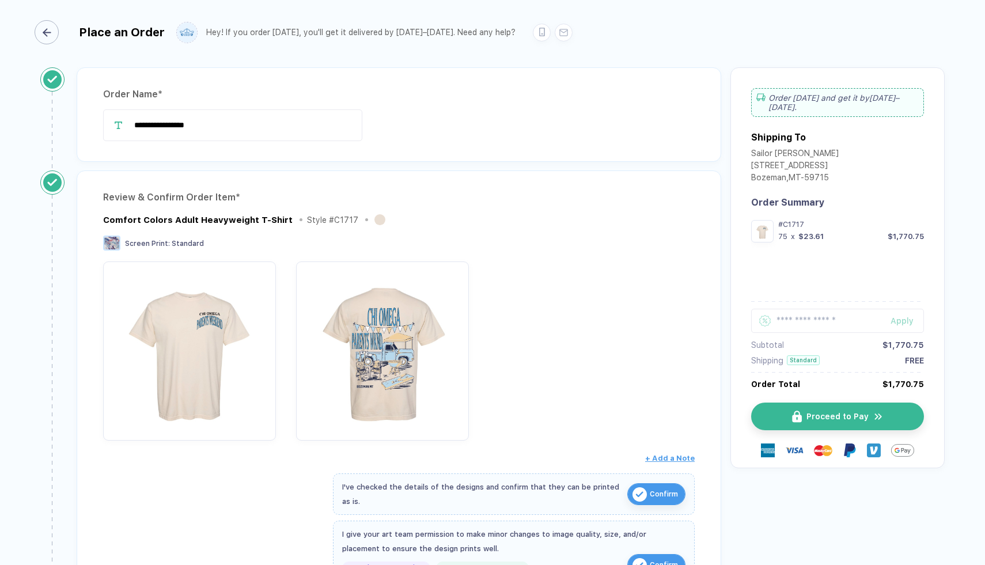
click at [51, 33] on icon "button" at bounding box center [47, 32] width 9 height 9
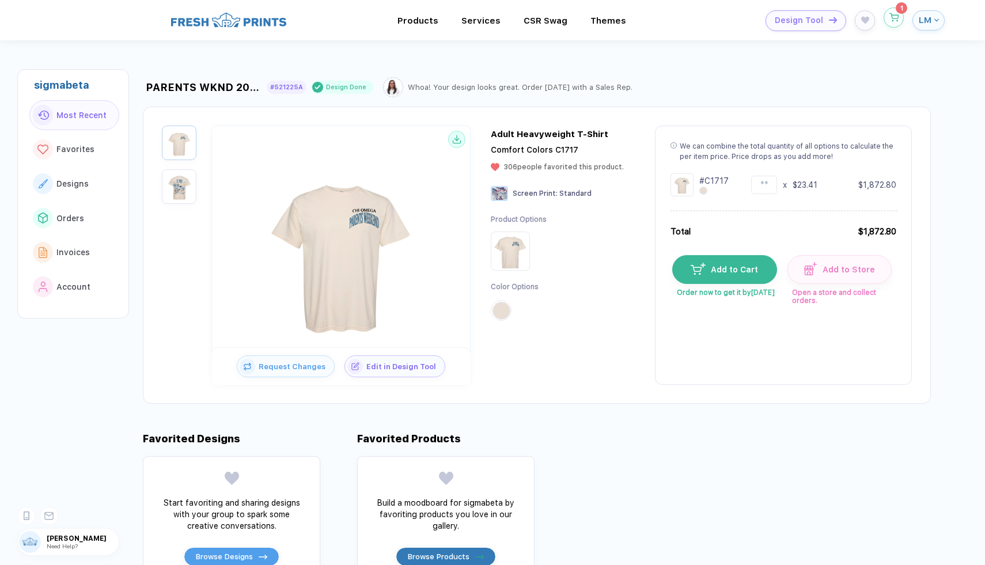
click at [891, 22] on button "button" at bounding box center [894, 17] width 20 height 20
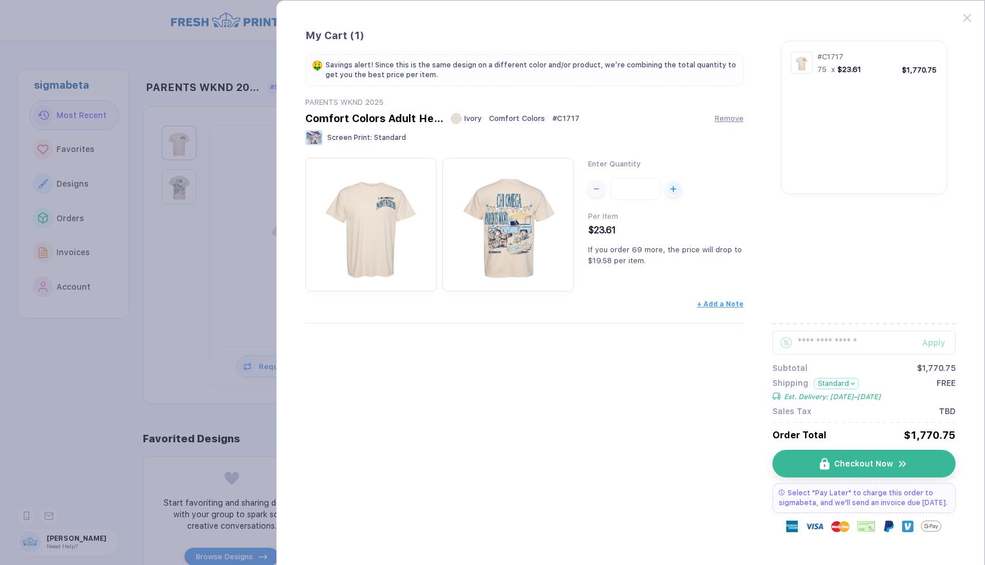
click at [182, 388] on button "button" at bounding box center [492, 282] width 985 height 565
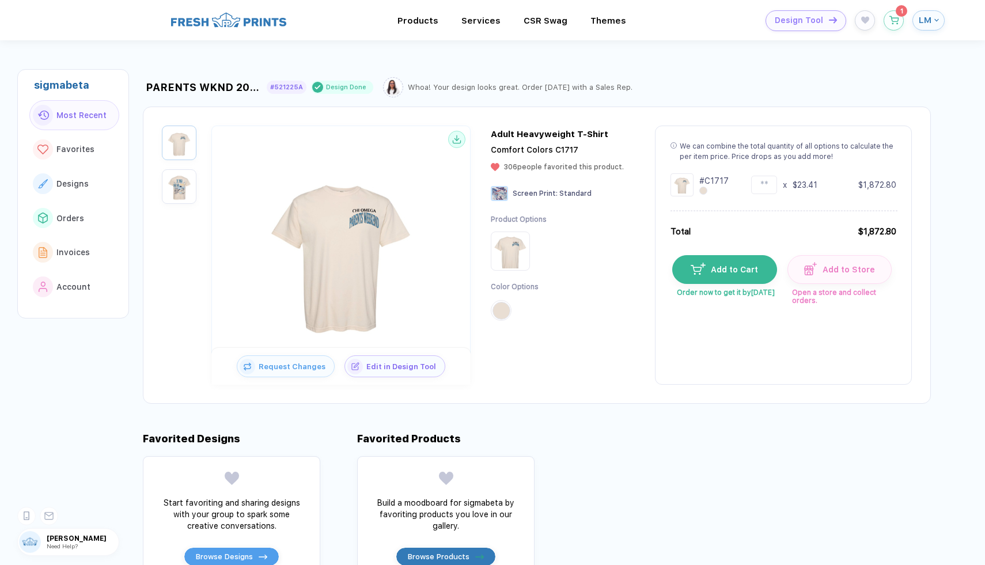
click at [521, 88] on div "Whoa! Your design looks great. Order [DATE] with a Sales Rep." at bounding box center [520, 87] width 225 height 9
click at [554, 90] on div "Whoa! Your design looks great. Order [DATE] with a Sales Rep." at bounding box center [520, 87] width 225 height 9
click at [81, 248] on span "Invoices" at bounding box center [72, 252] width 33 height 9
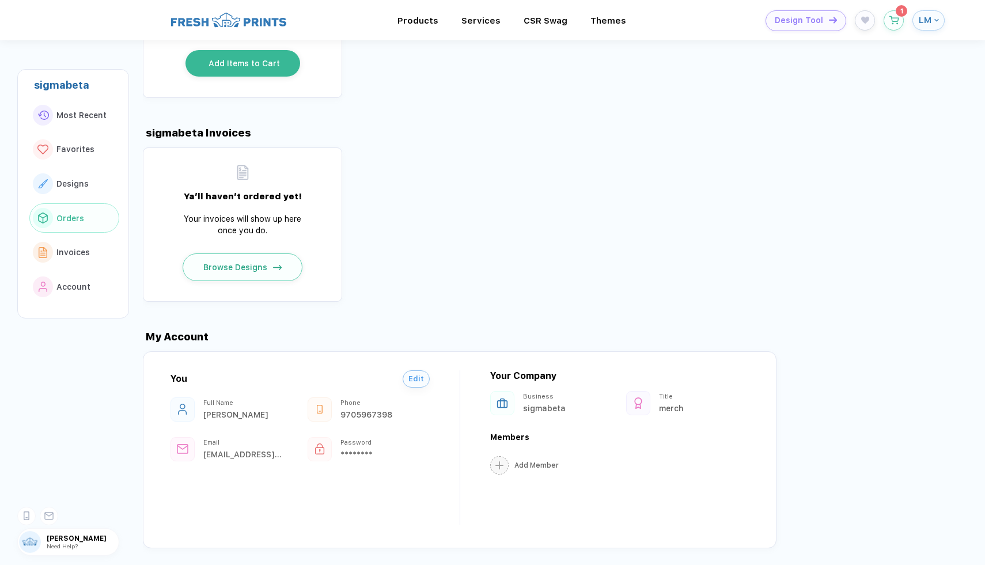
scroll to position [998, 0]
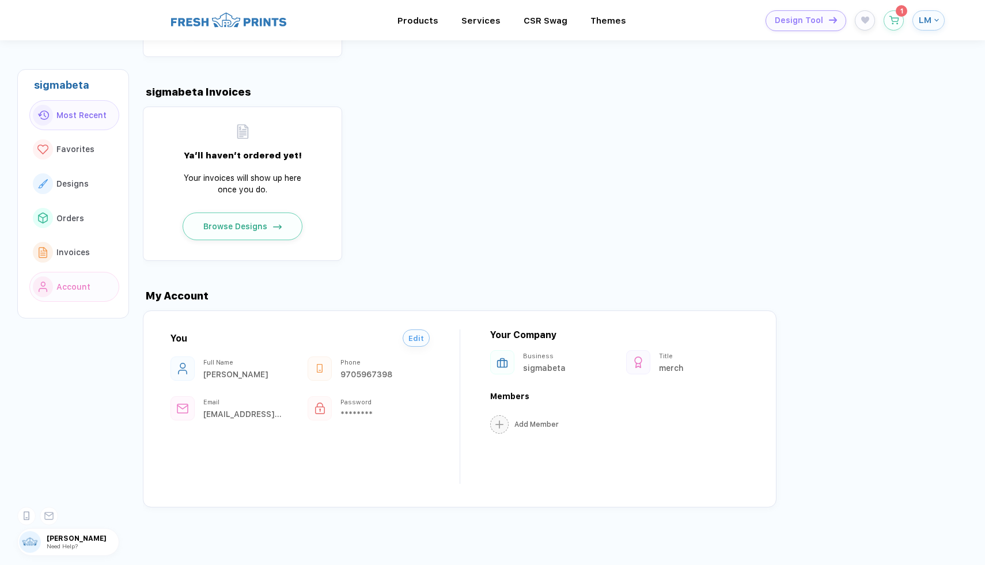
click at [80, 115] on span "Most Recent" at bounding box center [81, 115] width 50 height 9
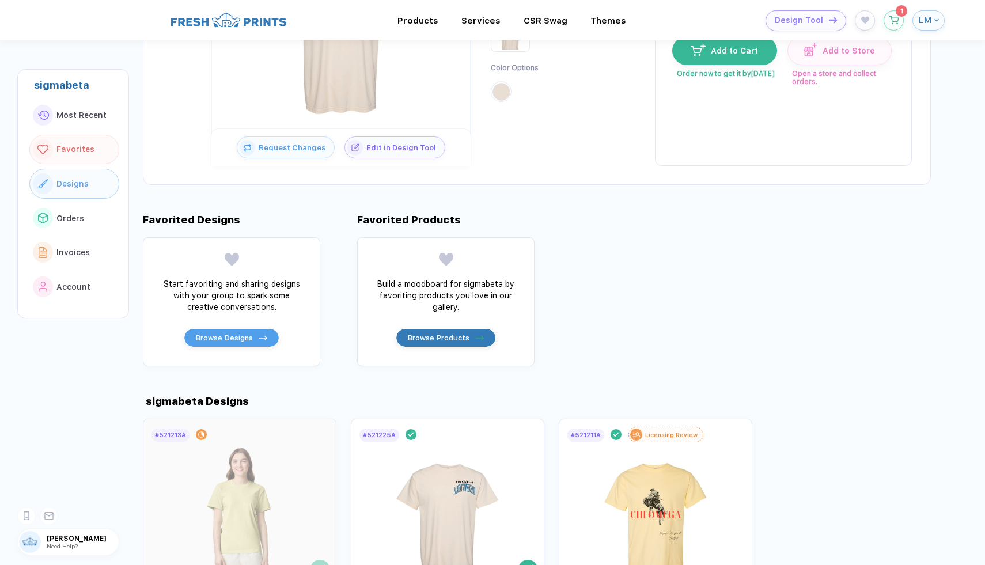
scroll to position [0, 0]
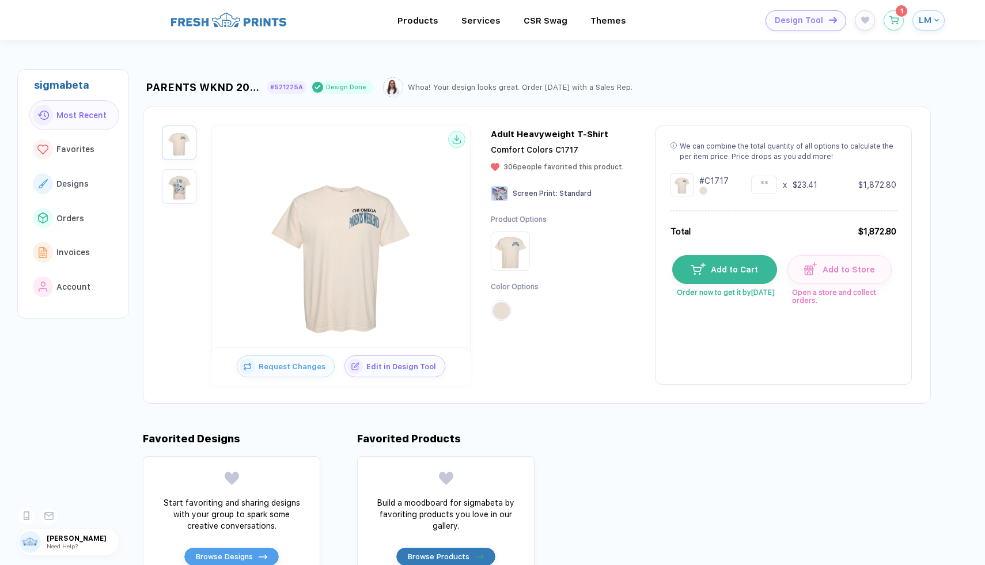
click at [281, 87] on div "#521225A" at bounding box center [286, 87] width 33 height 7
click at [930, 27] on button "LM" at bounding box center [929, 20] width 32 height 20
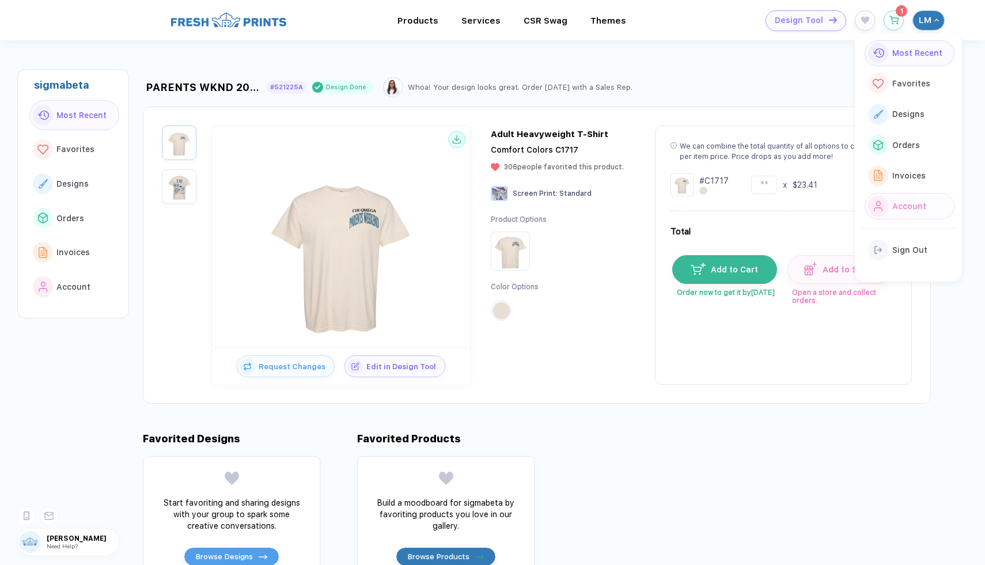
click at [907, 203] on span "Account" at bounding box center [909, 206] width 34 height 9
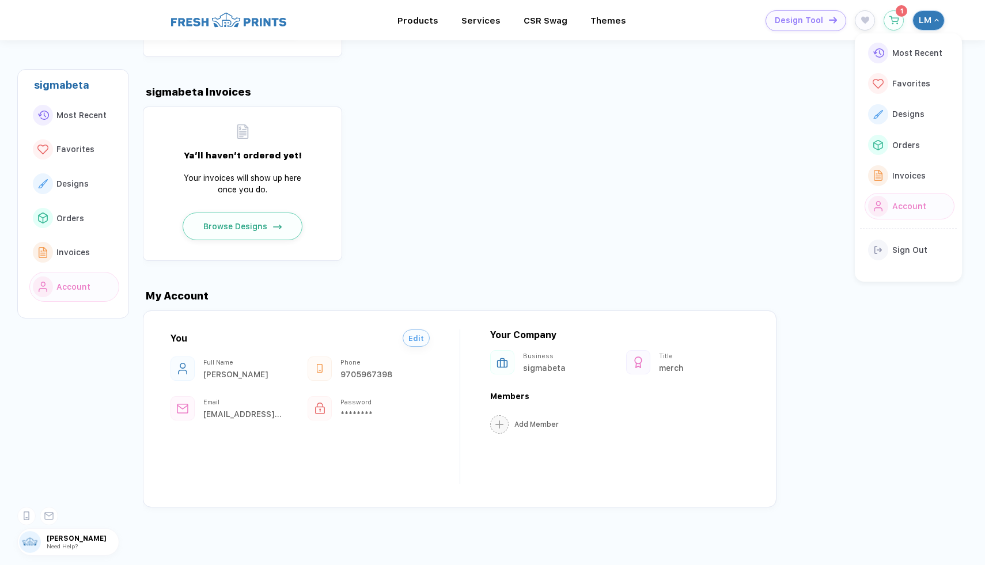
scroll to position [998, 0]
click at [626, 211] on div "Ya’ll haven’t ordered yet! Your invoices will show up here once you do. Browse …" at bounding box center [564, 184] width 842 height 154
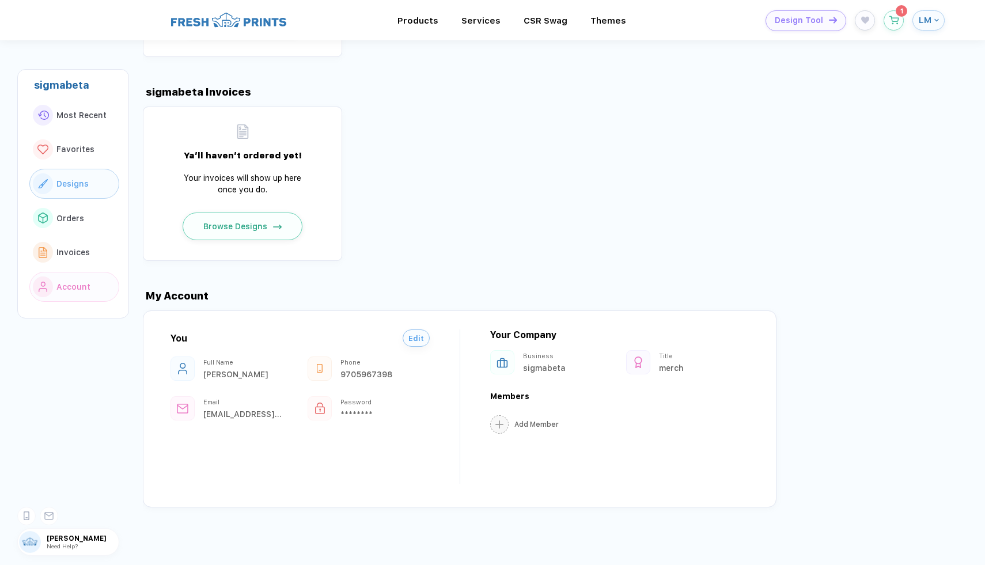
click at [74, 174] on button "Designs" at bounding box center [74, 184] width 90 height 30
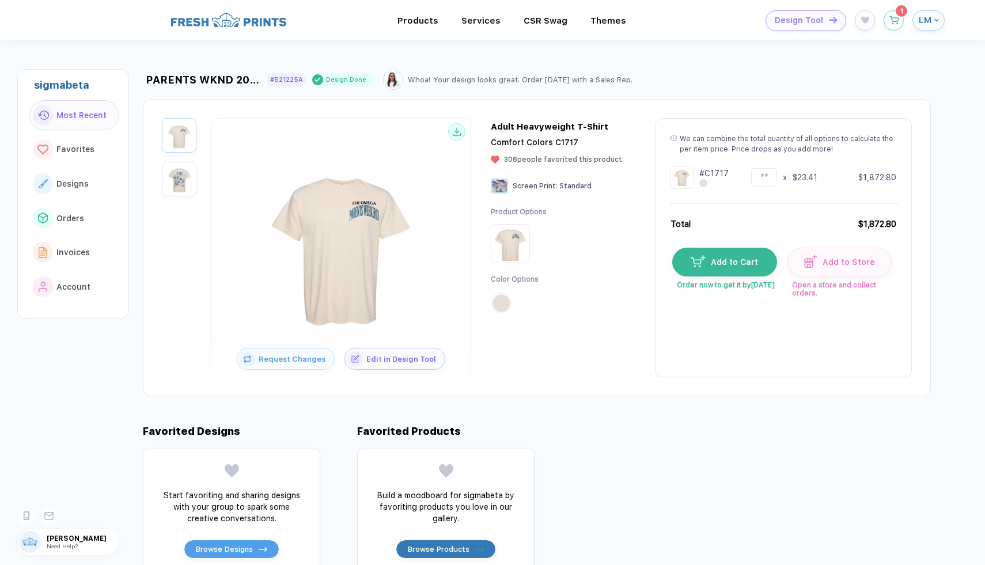
scroll to position [0, 0]
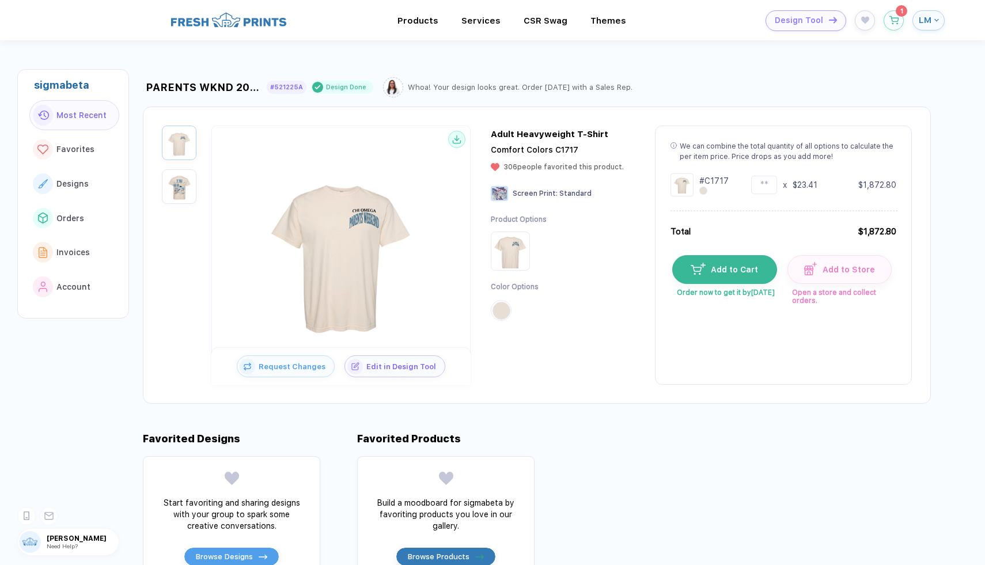
click at [913, 25] on div "LM" at bounding box center [929, 20] width 32 height 21
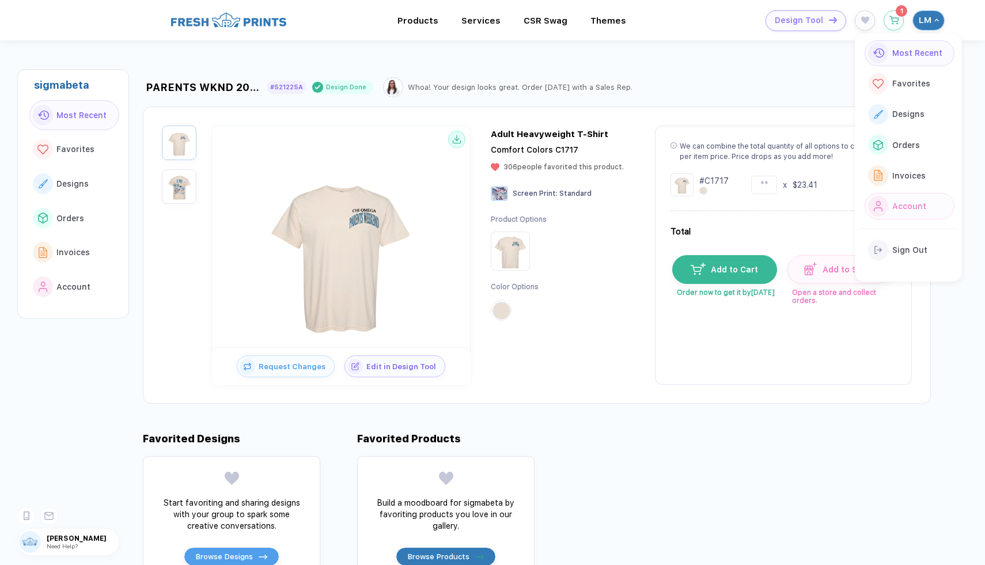
click at [898, 207] on span "Account" at bounding box center [909, 206] width 34 height 9
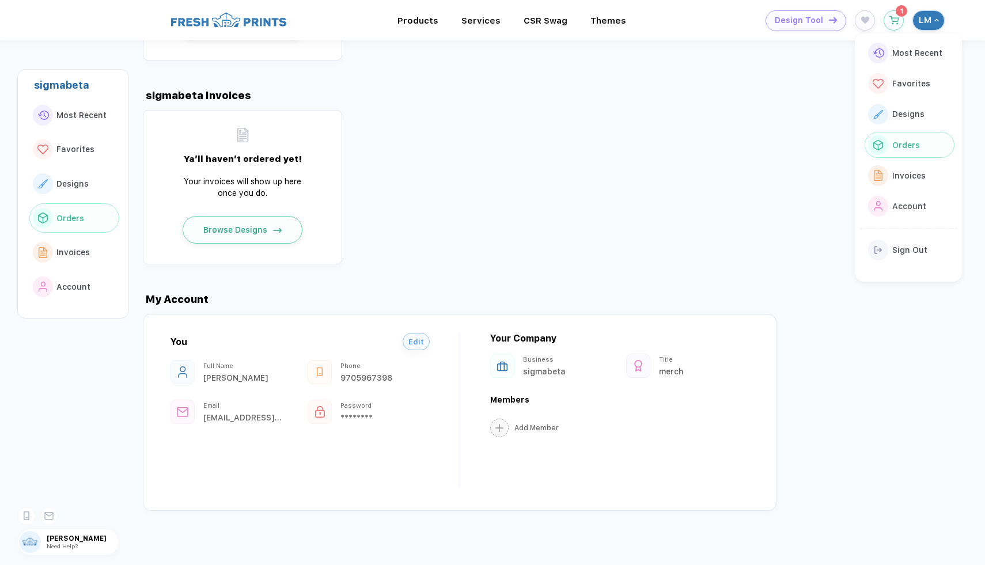
scroll to position [998, 0]
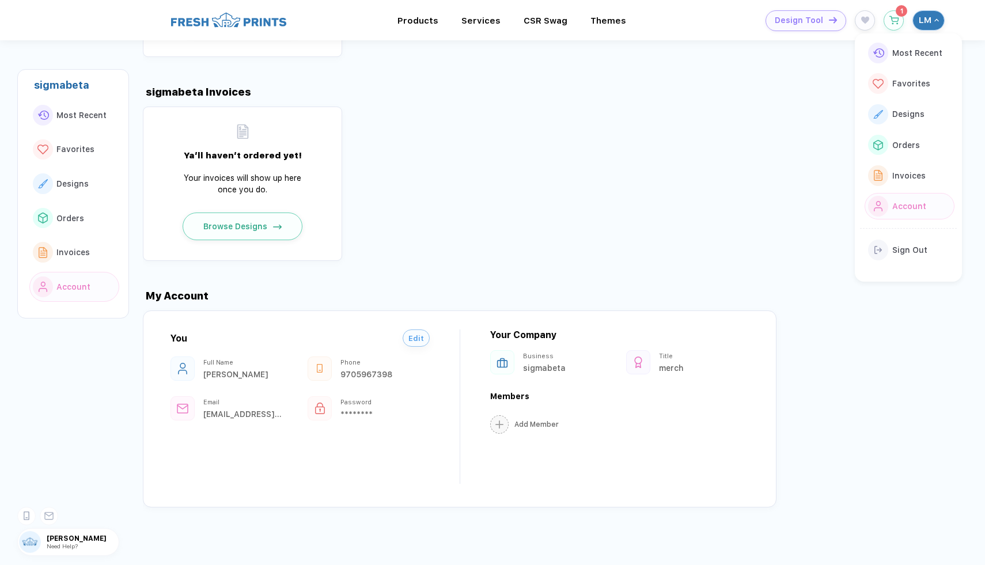
click at [363, 400] on div "Password" at bounding box center [379, 402] width 79 height 7
click at [352, 412] on div "********" at bounding box center [379, 414] width 79 height 9
drag, startPoint x: 346, startPoint y: 411, endPoint x: 366, endPoint y: 411, distance: 20.7
click at [366, 411] on div "********" at bounding box center [379, 414] width 79 height 9
click at [394, 413] on div "********" at bounding box center [379, 414] width 79 height 9
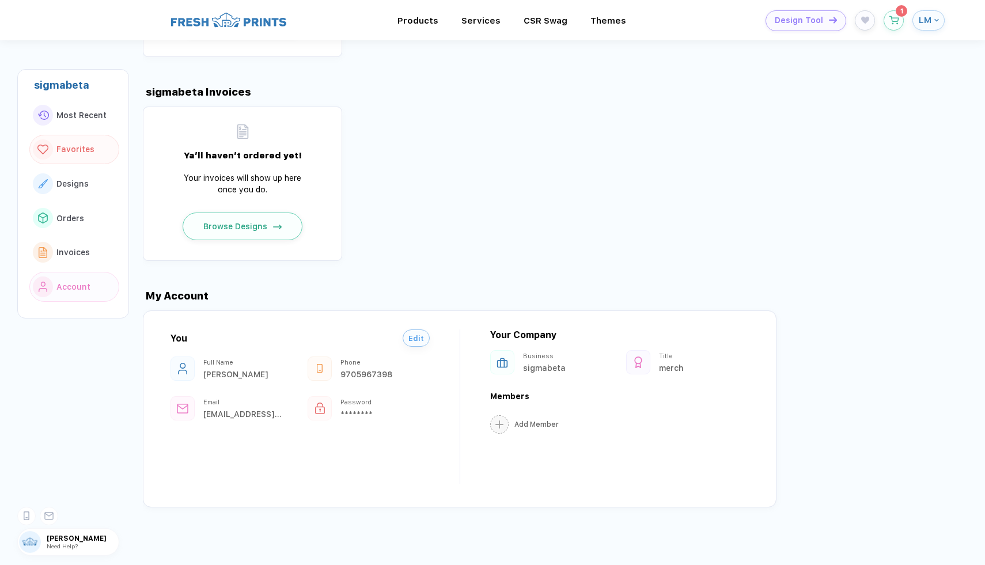
click at [69, 155] on button "Favorites" at bounding box center [74, 150] width 90 height 30
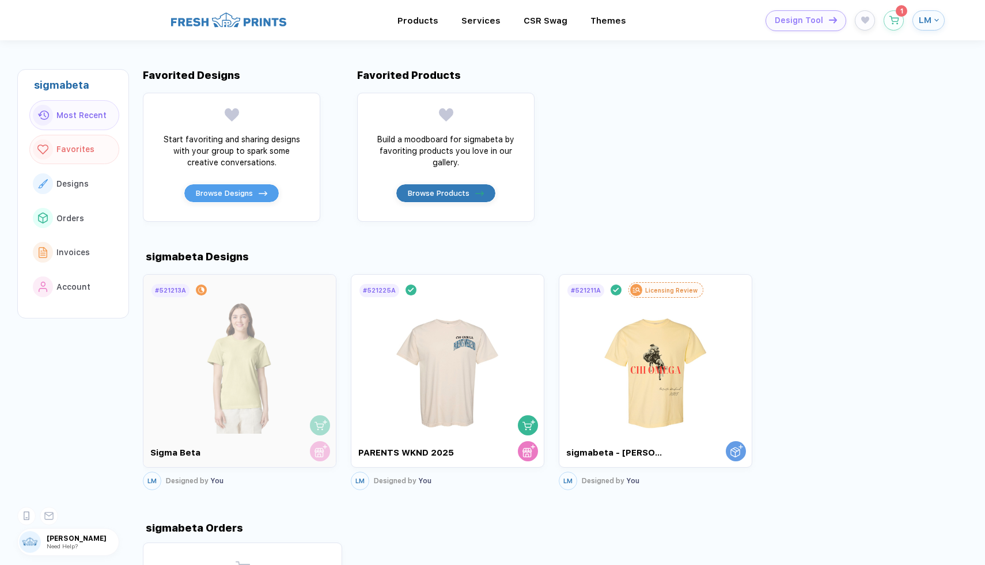
click at [90, 123] on button "Most Recent" at bounding box center [74, 115] width 90 height 30
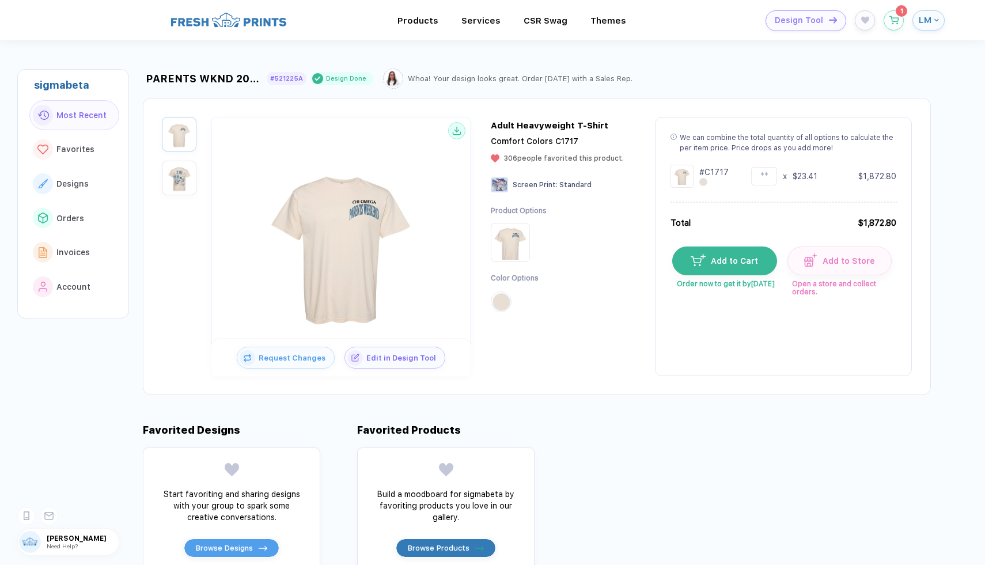
scroll to position [0, 0]
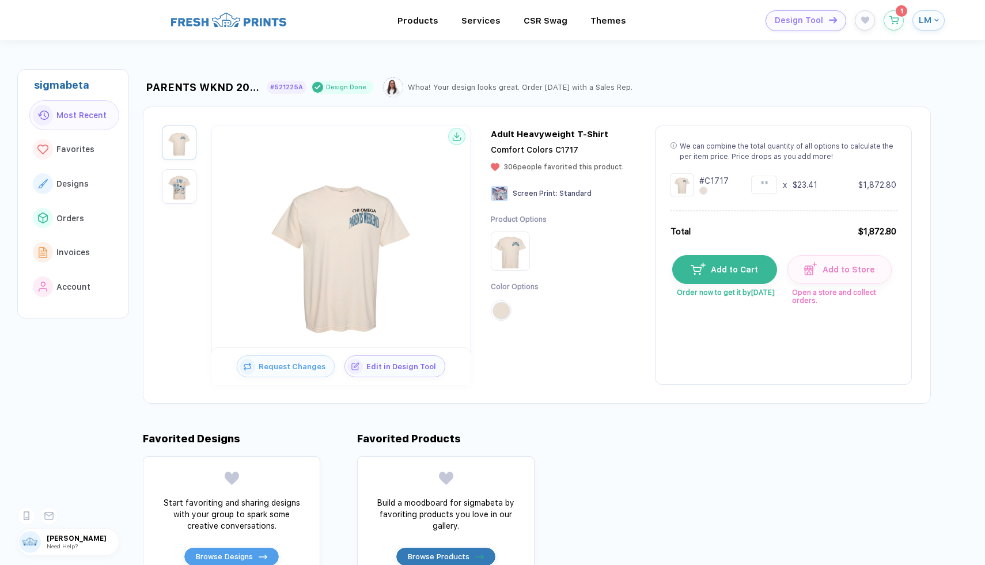
click at [455, 136] on icon at bounding box center [457, 137] width 4 height 2
click at [680, 101] on div "PARENTS WKND 2025 #521225A Design Done Whoa! Your design looks great. Order [DA…" at bounding box center [546, 233] width 807 height 340
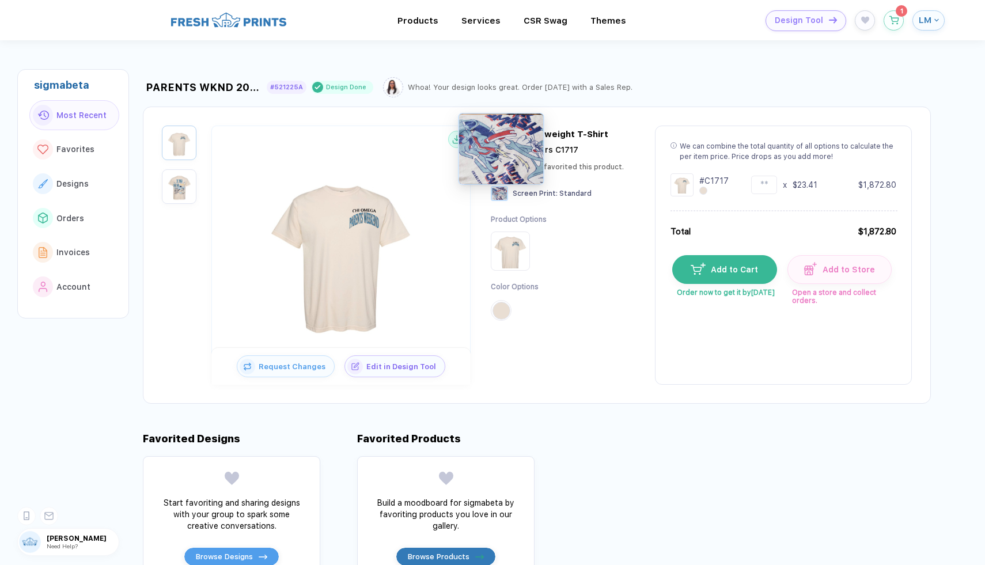
click at [503, 190] on img at bounding box center [499, 193] width 17 height 15
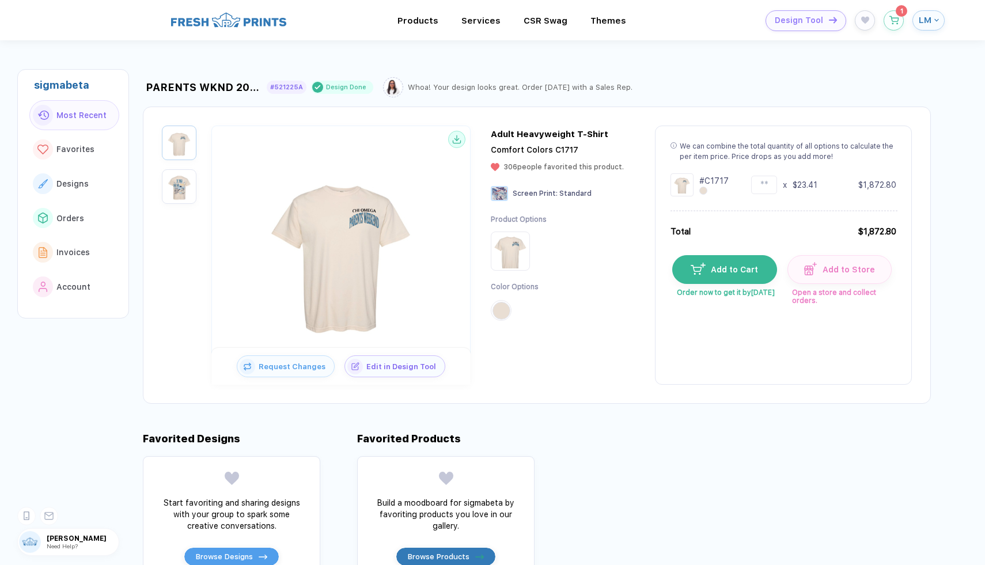
click at [80, 547] on div "[PERSON_NAME] Need Help?" at bounding box center [83, 542] width 72 height 15
click at [58, 547] on span "Need Help?" at bounding box center [62, 546] width 31 height 7
click at [28, 544] on img at bounding box center [30, 542] width 22 height 22
click at [70, 540] on span "[PERSON_NAME]" at bounding box center [83, 539] width 72 height 8
click at [91, 548] on div "[PERSON_NAME] Need Help?" at bounding box center [83, 542] width 72 height 15
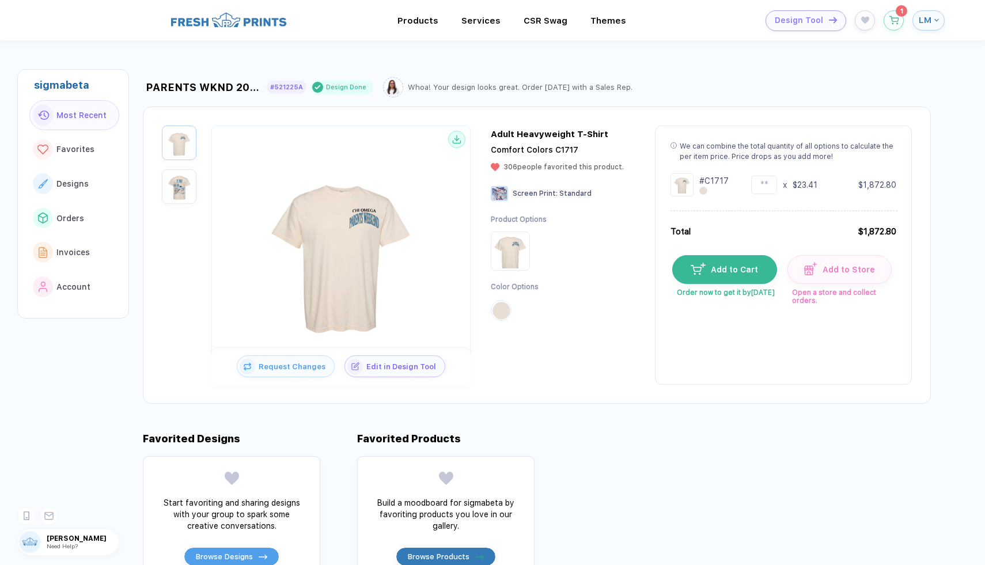
click at [68, 544] on span "Need Help?" at bounding box center [62, 546] width 31 height 7
